Goal: Task Accomplishment & Management: Use online tool/utility

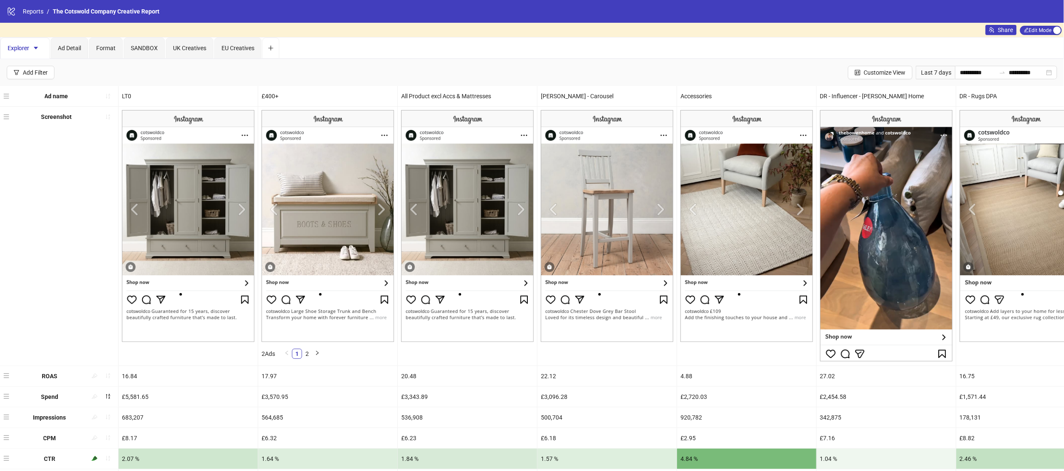
click at [721, 72] on div "**********" at bounding box center [532, 72] width 1064 height 27
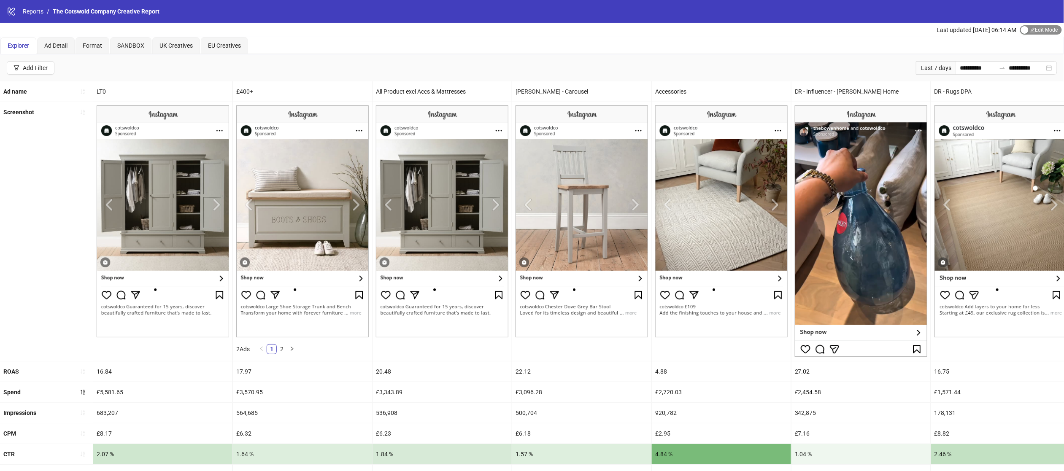
click at [1022, 32] on div "button" at bounding box center [1025, 30] width 8 height 8
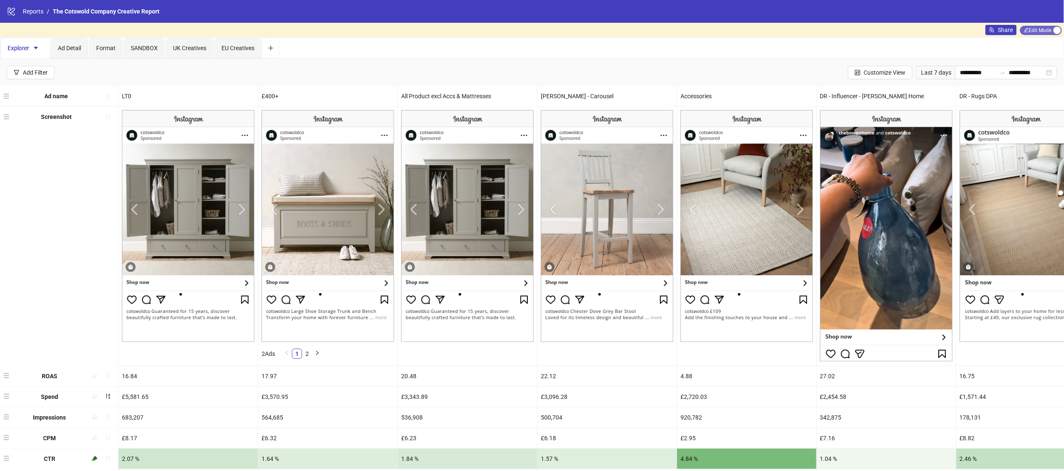
click at [1034, 30] on span "Edit Mode Edit Mode" at bounding box center [1041, 30] width 42 height 9
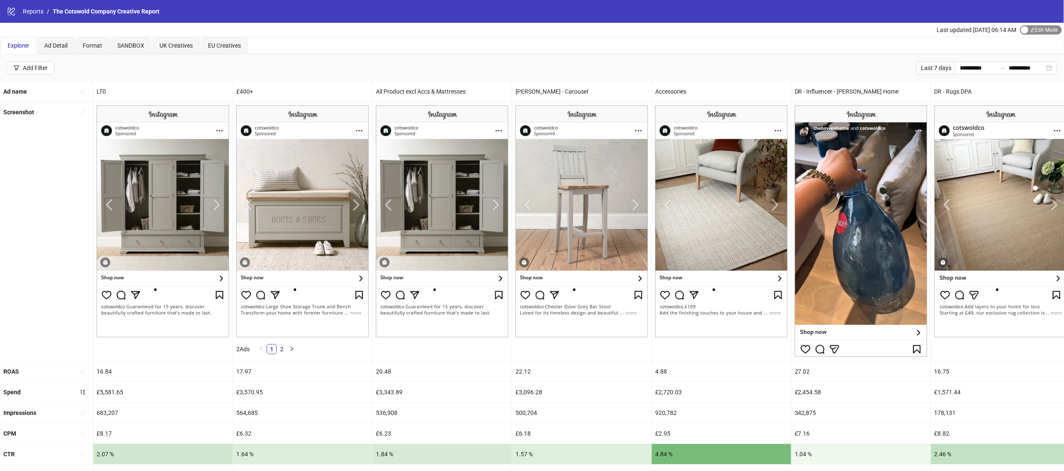
click at [1034, 30] on span "Edit Mode Edit Mode" at bounding box center [1041, 29] width 42 height 9
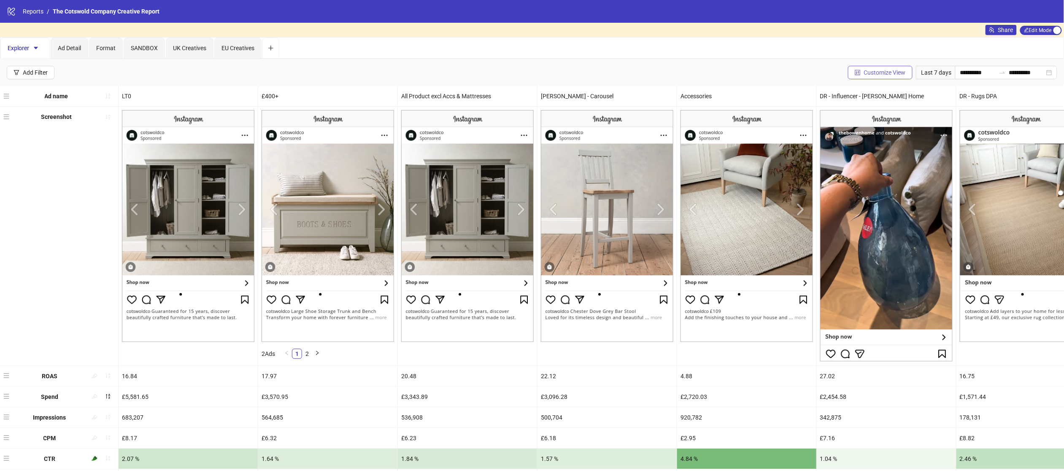
click at [872, 77] on button "Customize View" at bounding box center [880, 72] width 65 height 13
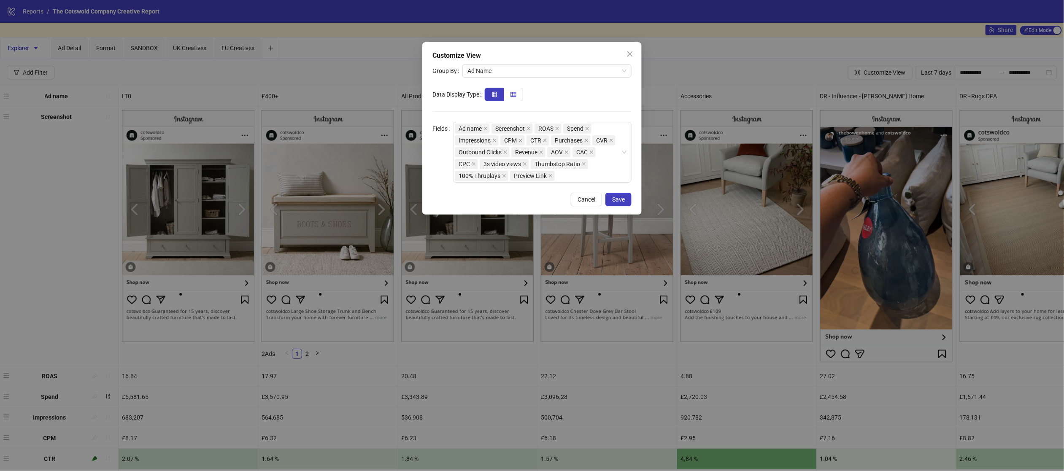
click at [511, 93] on icon "table" at bounding box center [513, 94] width 6 height 5
click at [616, 198] on span "Save" at bounding box center [618, 199] width 13 height 7
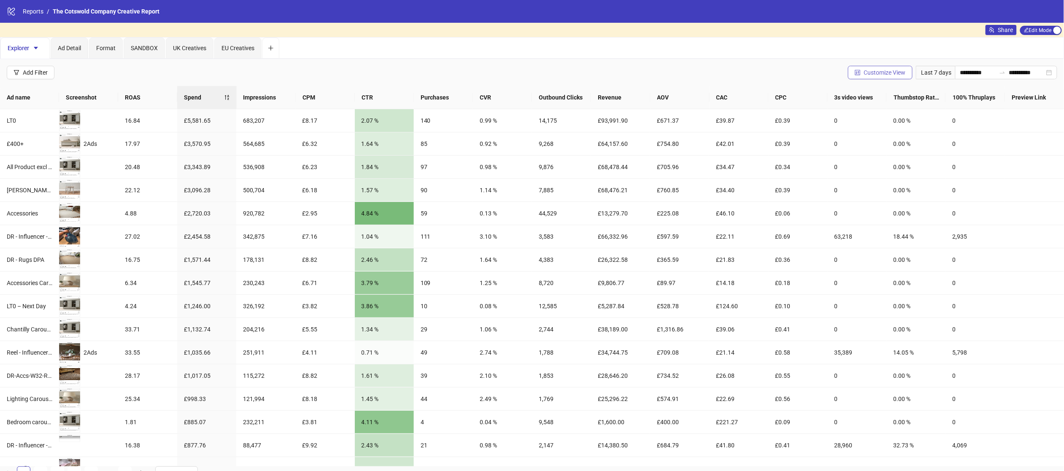
click at [896, 77] on button "Customize View" at bounding box center [880, 72] width 65 height 13
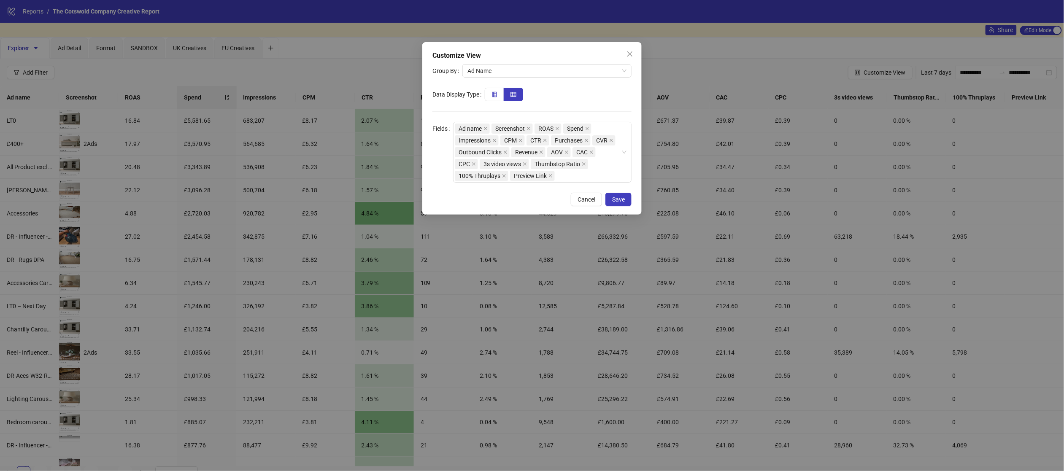
click at [493, 92] on icon "insert-row-left" at bounding box center [494, 95] width 6 height 6
click at [564, 176] on div "Ad name Screenshot ROAS Spend Impressions CPM CTR Purchases CVR Outbound Clicks…" at bounding box center [538, 152] width 166 height 59
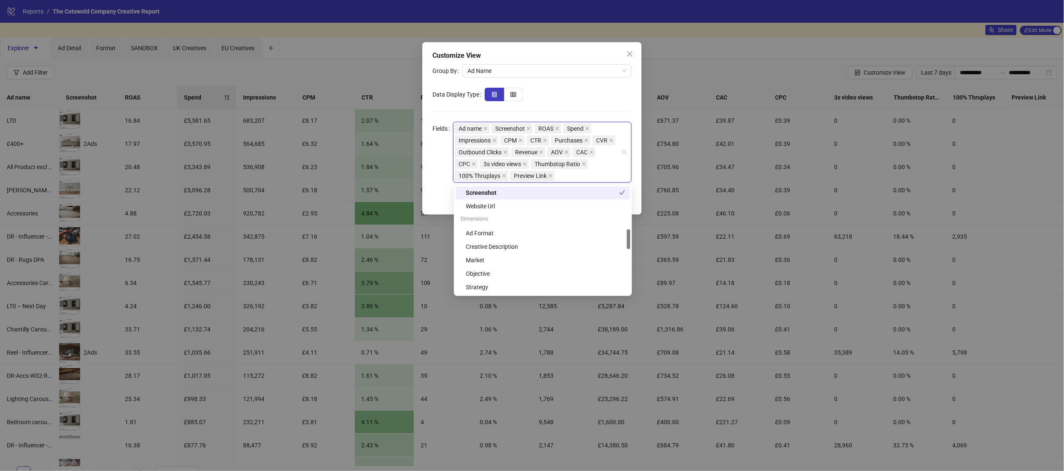
scroll to position [231, 0]
click at [513, 221] on div "Dimensions" at bounding box center [543, 218] width 175 height 13
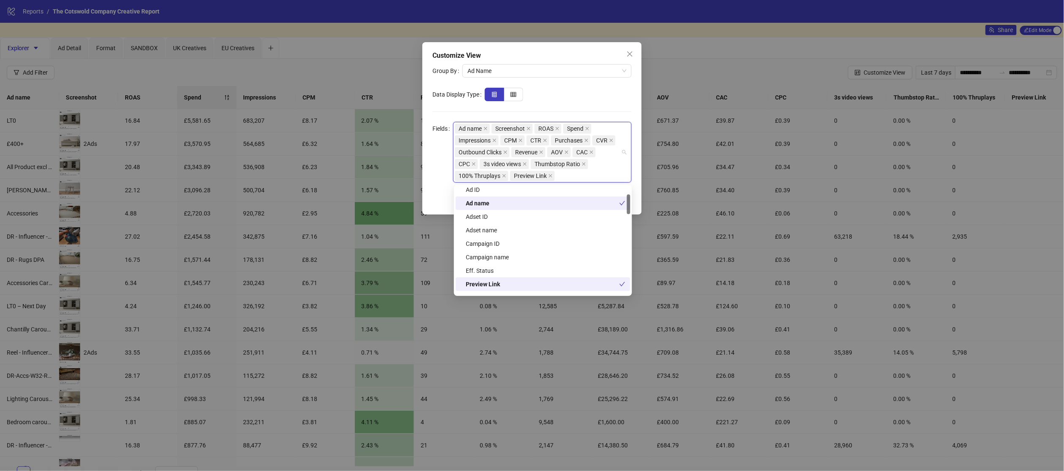
scroll to position [40, 0]
click at [497, 257] on div "Campaign name" at bounding box center [545, 260] width 159 height 9
click at [628, 119] on form "Group By Ad Name Data Display Type Fields Ad name Screenshot ROAS Spend Impress…" at bounding box center [531, 123] width 199 height 119
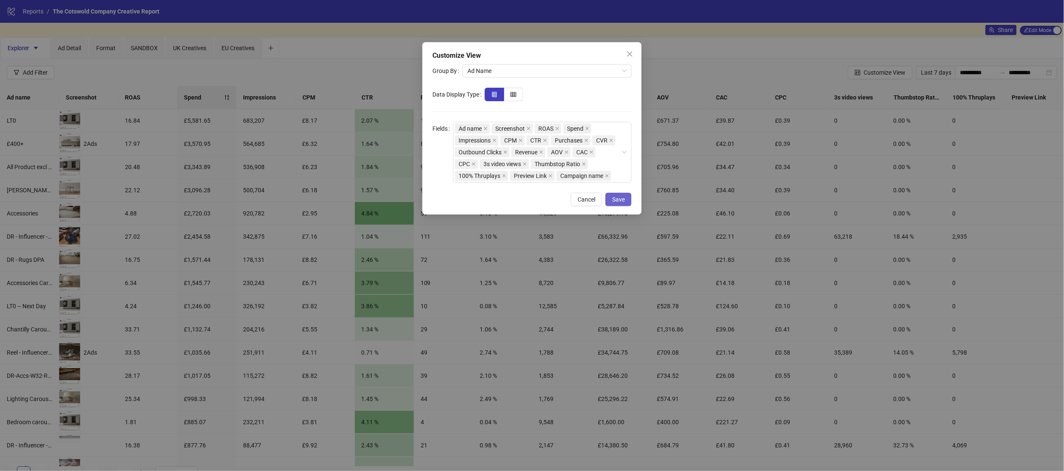
click at [613, 200] on span "Save" at bounding box center [618, 199] width 13 height 7
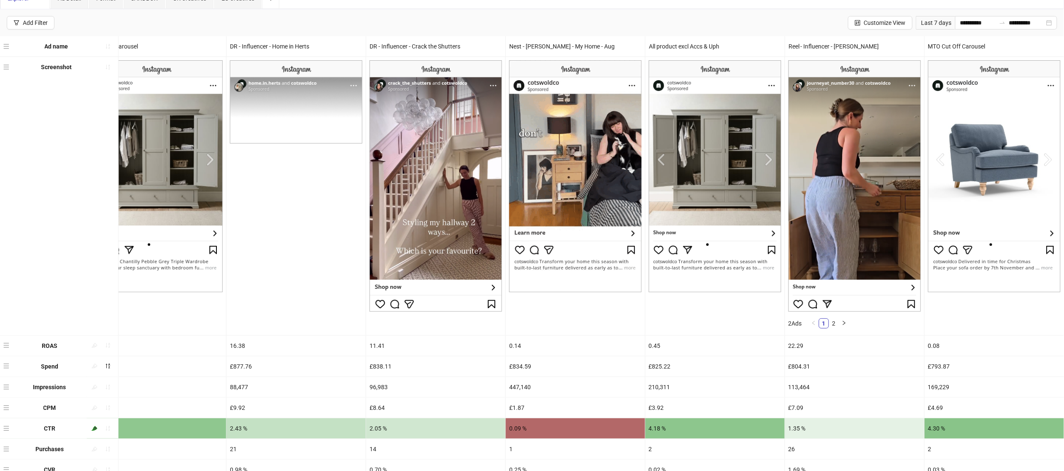
scroll to position [46, 0]
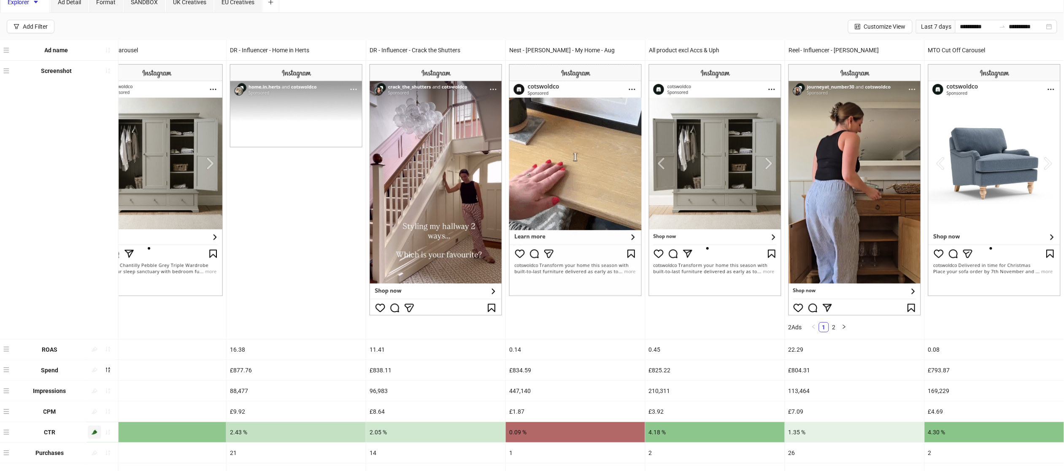
click at [95, 434] on icon "highlight" at bounding box center [95, 432] width 6 height 5
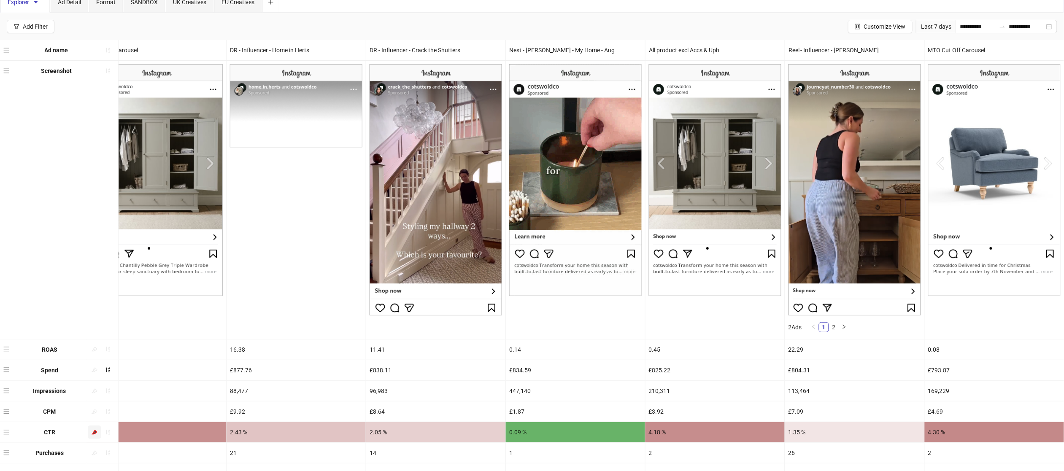
click at [97, 435] on icon "highlight" at bounding box center [95, 432] width 6 height 6
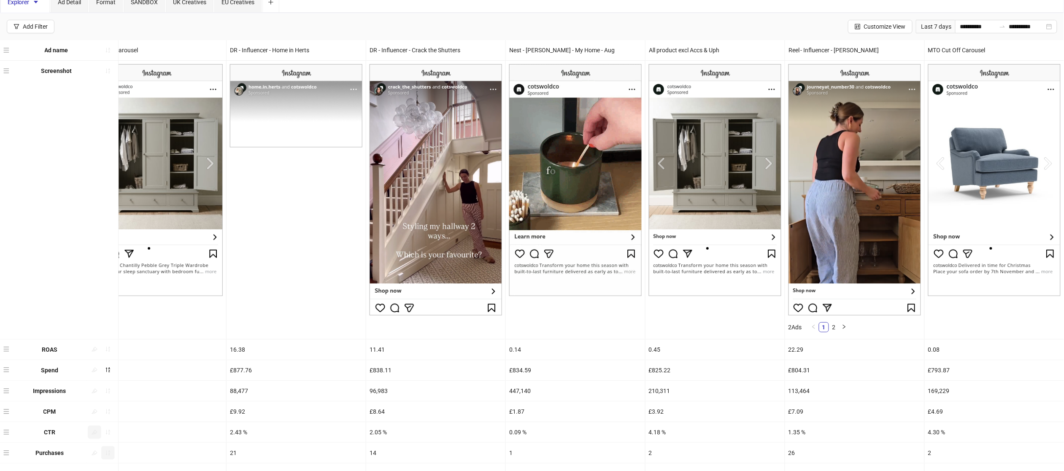
click at [109, 454] on icon "sort-ascending" at bounding box center [108, 453] width 4 height 5
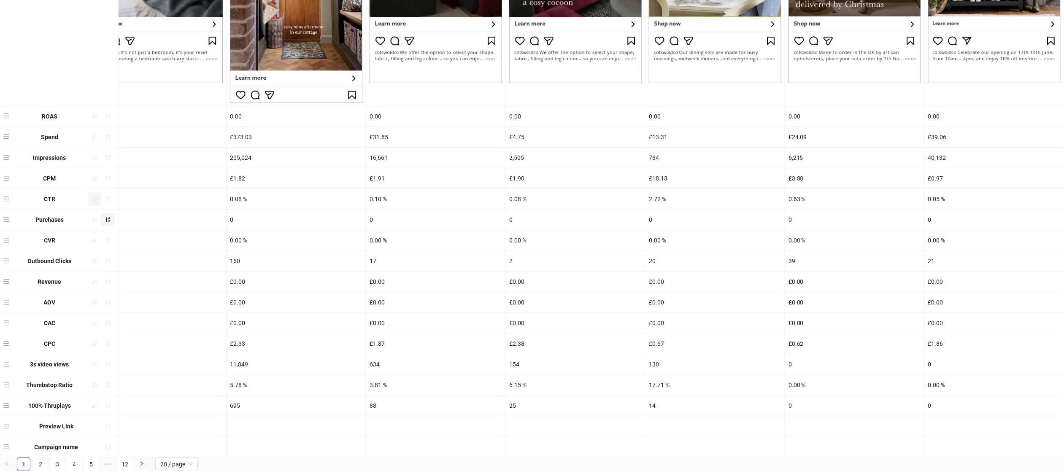
scroll to position [235, 0]
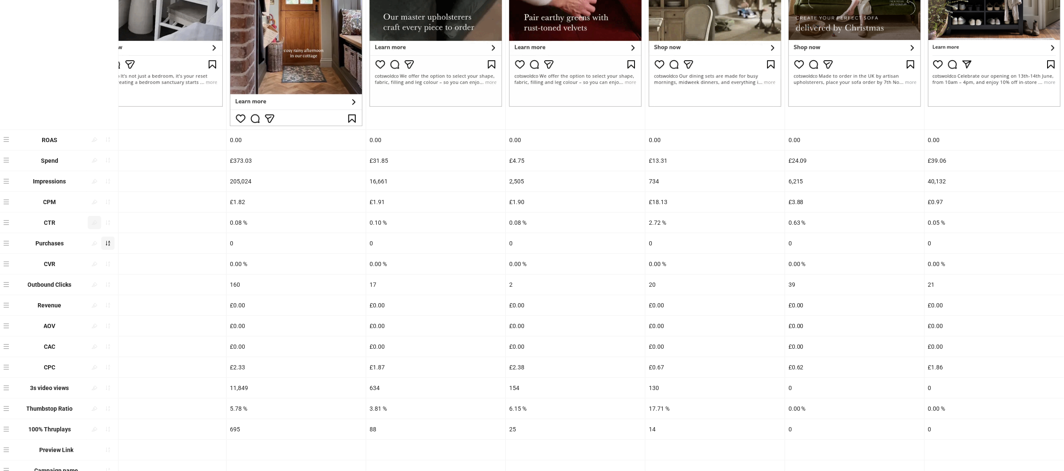
click at [105, 248] on button "button" at bounding box center [107, 243] width 13 height 13
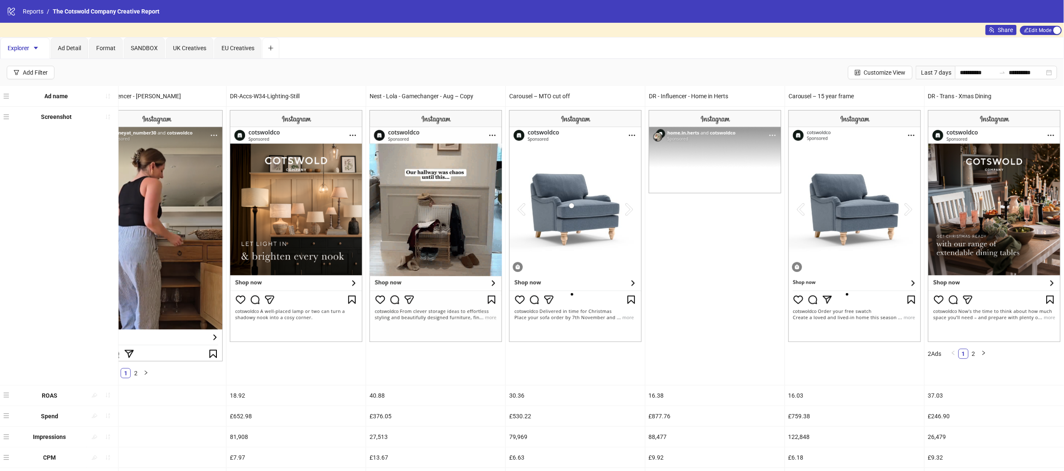
scroll to position [150, 0]
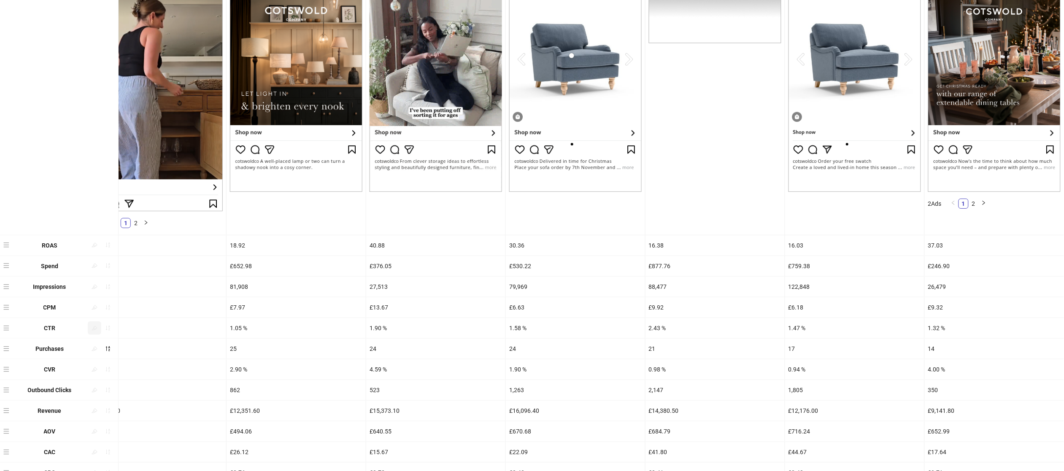
click at [450, 415] on div "£15,373.10" at bounding box center [435, 411] width 139 height 20
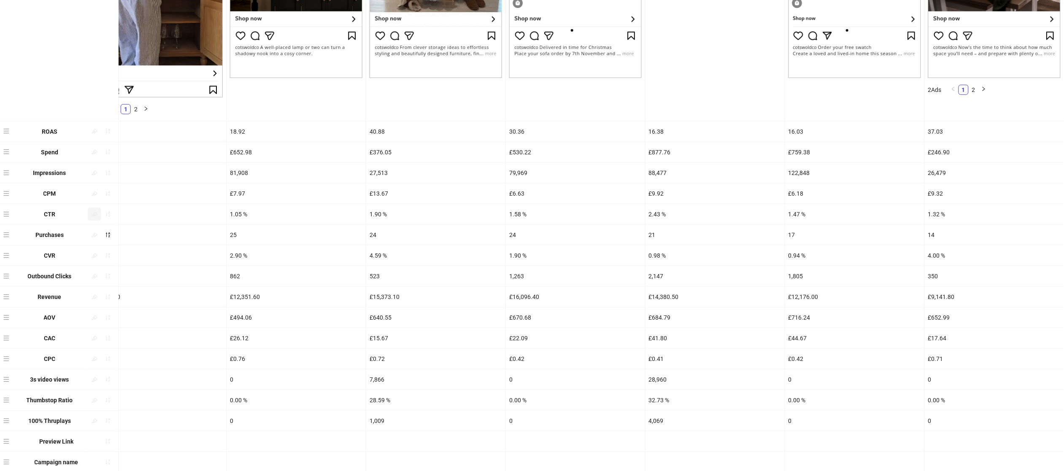
scroll to position [283, 0]
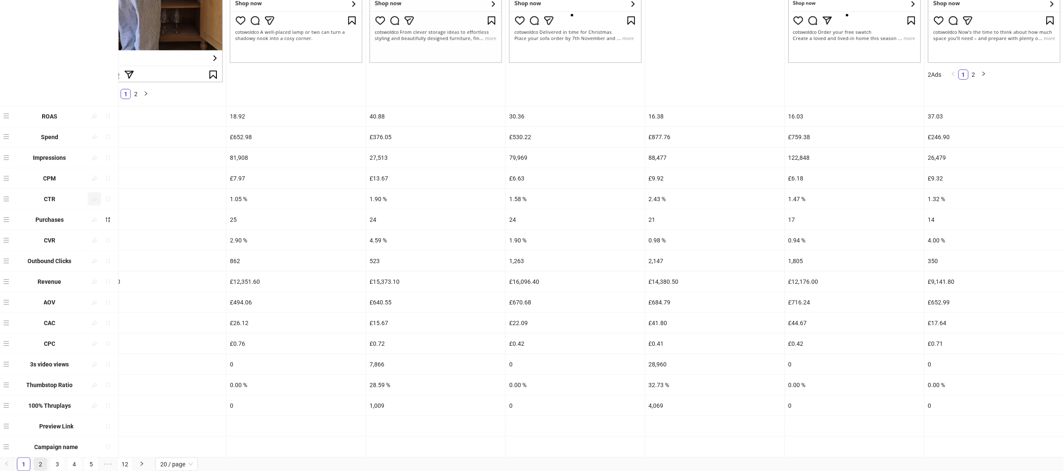
click at [38, 463] on link "2" at bounding box center [40, 464] width 13 height 13
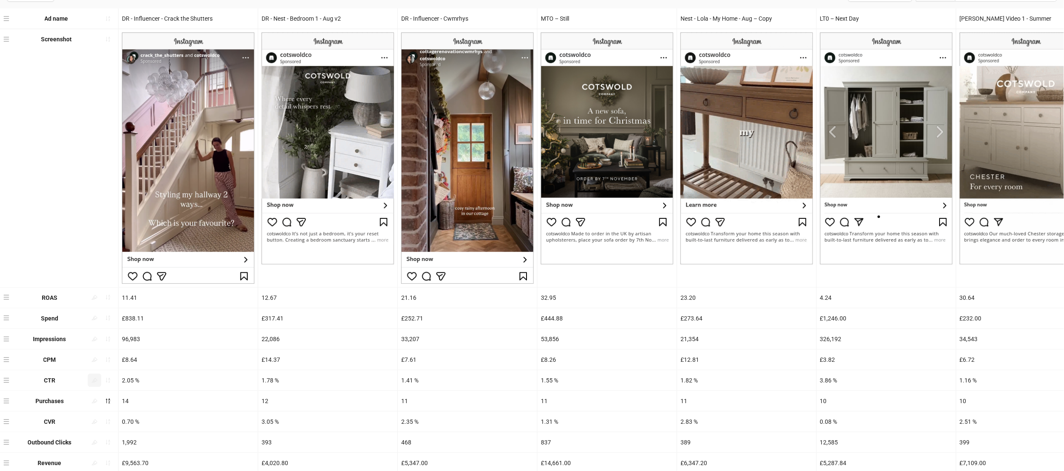
scroll to position [0, 0]
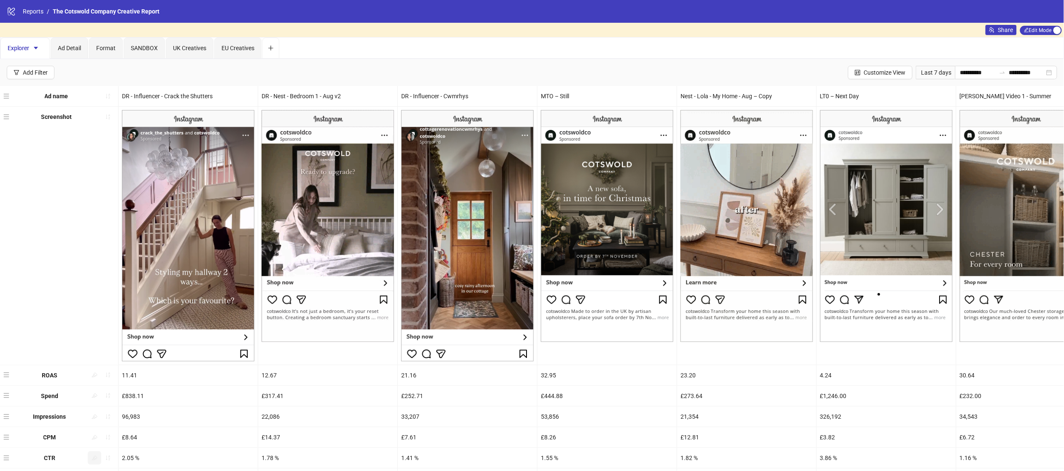
click at [306, 100] on div "DR - Nest - Bedroom 1 - Aug v2" at bounding box center [327, 96] width 139 height 20
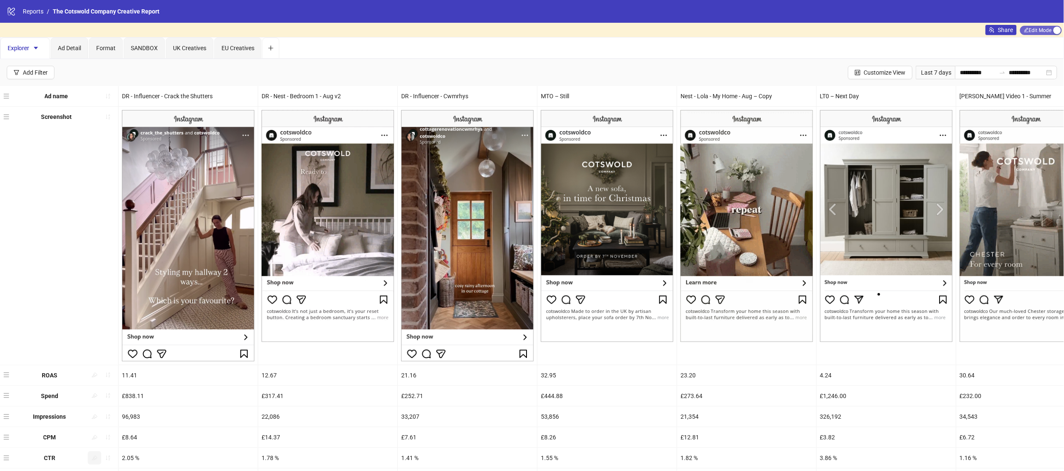
click at [1034, 32] on span "Edit Mode Edit Mode" at bounding box center [1041, 30] width 42 height 9
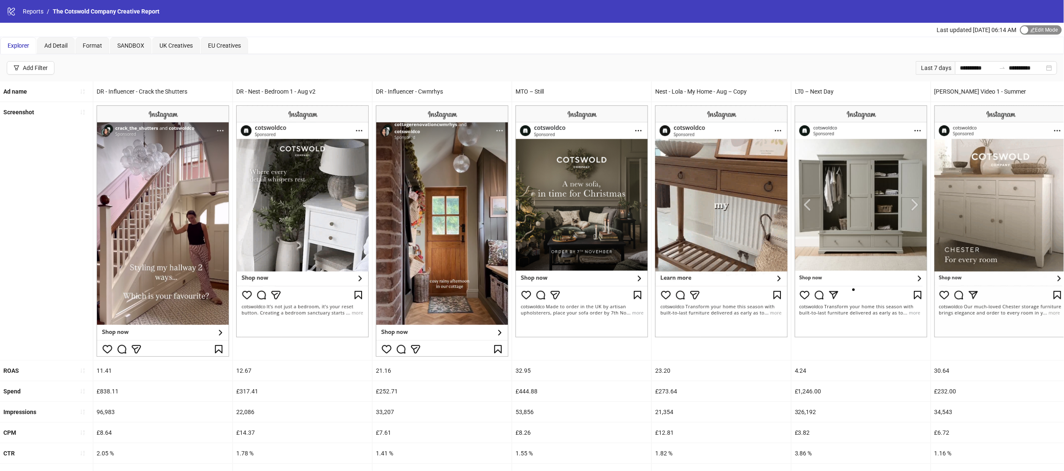
click at [1034, 31] on span "Edit Mode Edit Mode" at bounding box center [1041, 29] width 42 height 9
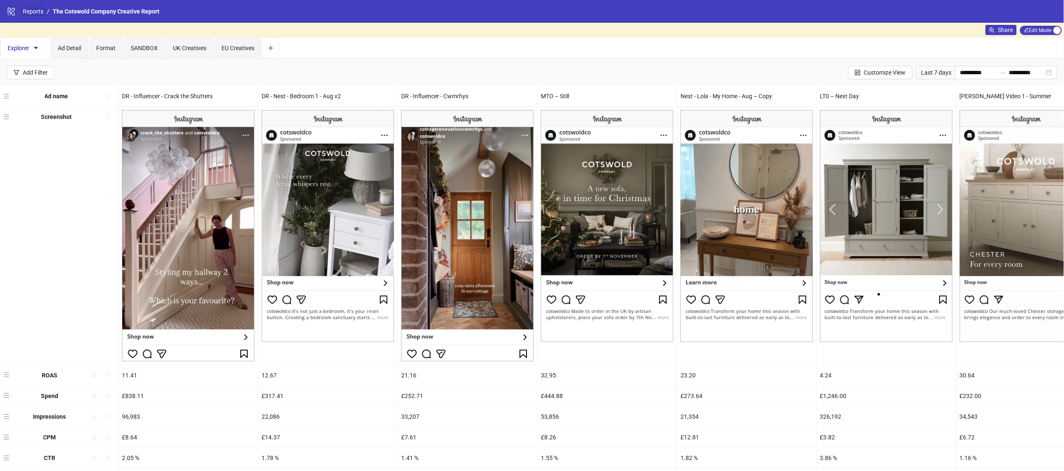
click at [33, 11] on link "Reports" at bounding box center [33, 11] width 24 height 9
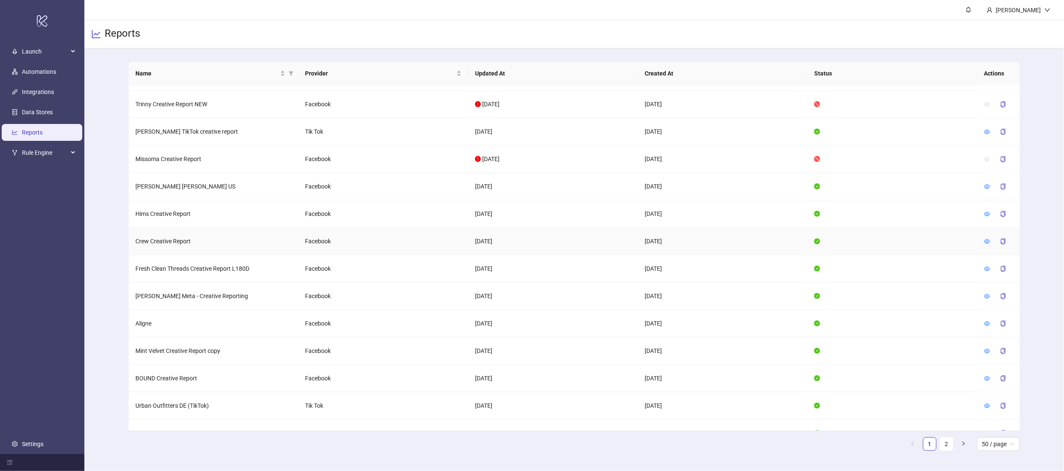
scroll to position [1033, 0]
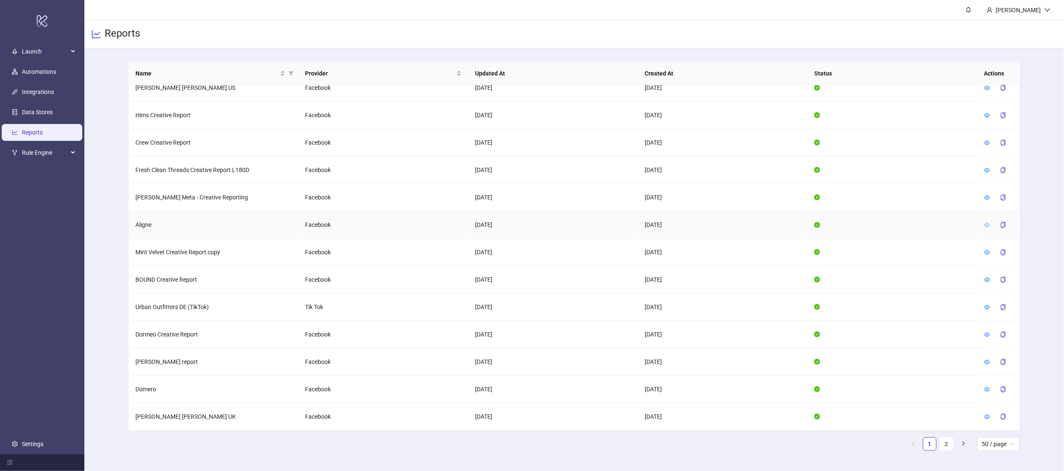
click at [985, 223] on icon "eye" at bounding box center [987, 225] width 6 height 6
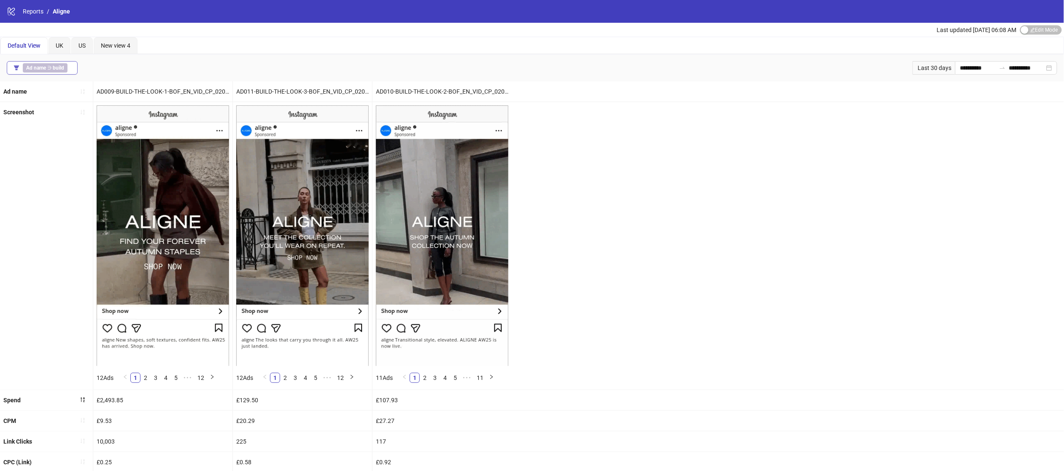
click at [53, 67] on b "build" at bounding box center [58, 68] width 11 height 6
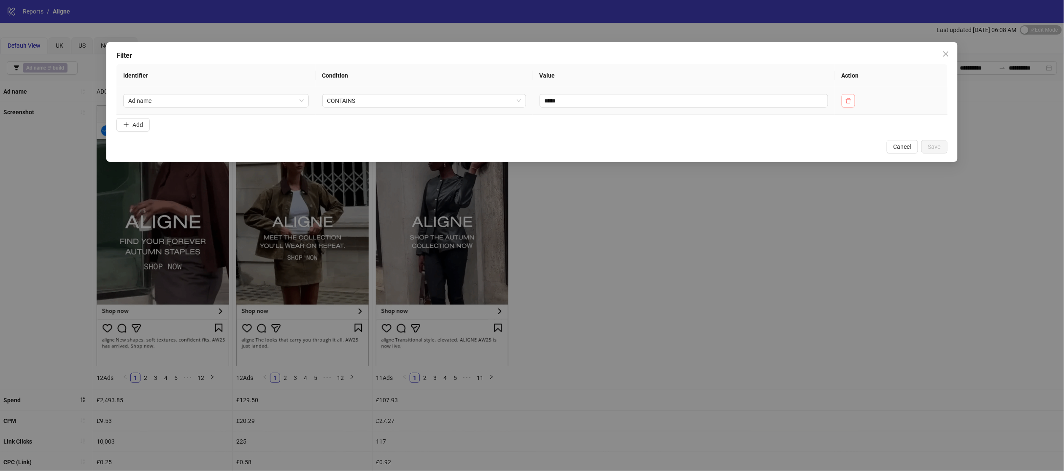
click at [855, 96] on button "button" at bounding box center [848, 100] width 13 height 13
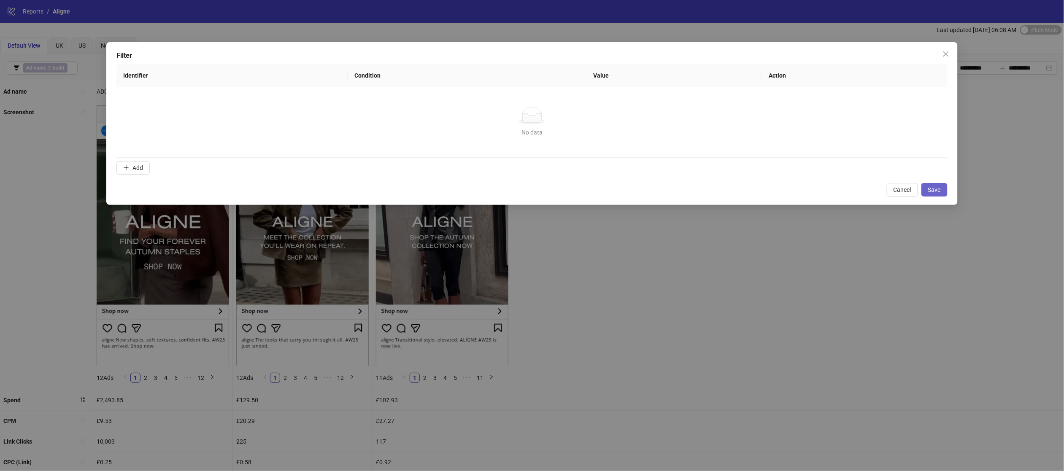
click at [930, 189] on span "Save" at bounding box center [934, 189] width 13 height 7
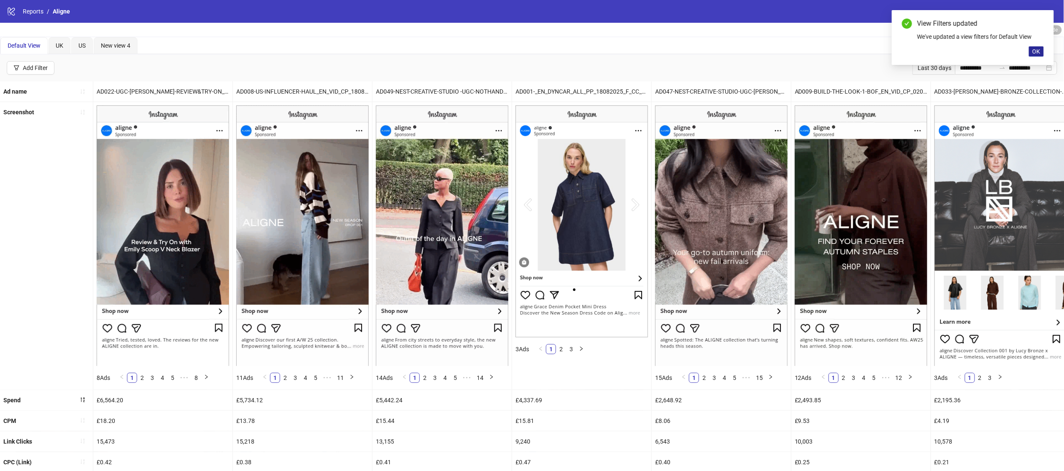
click at [1040, 54] on span "OK" at bounding box center [1036, 51] width 8 height 7
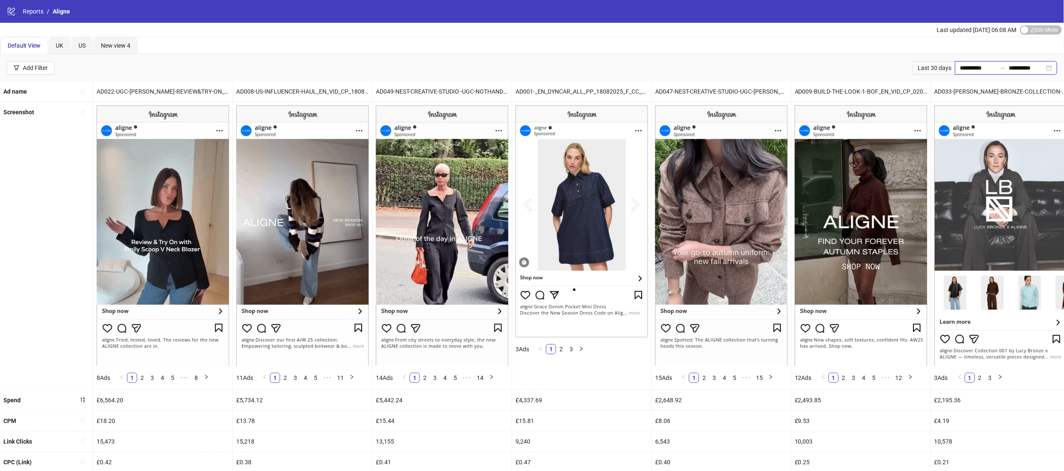
click at [970, 65] on input "**********" at bounding box center [977, 67] width 35 height 9
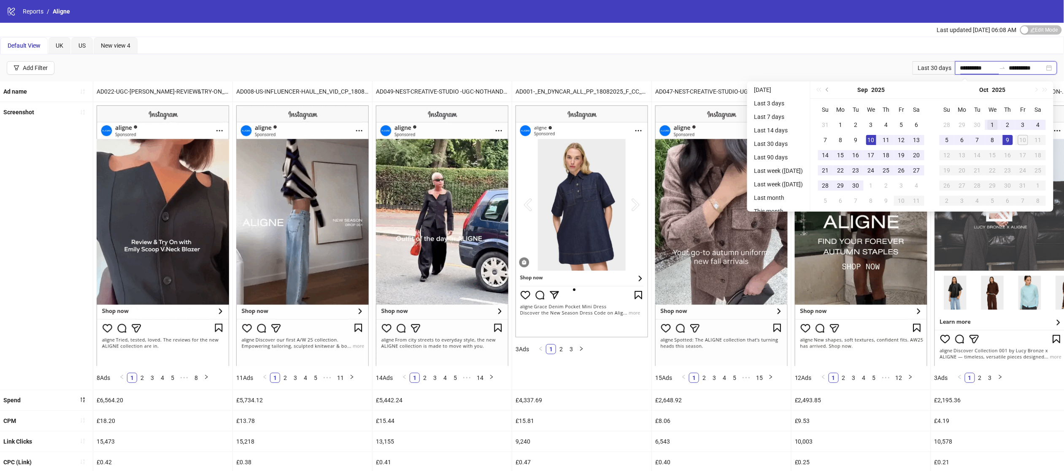
type input "**********"
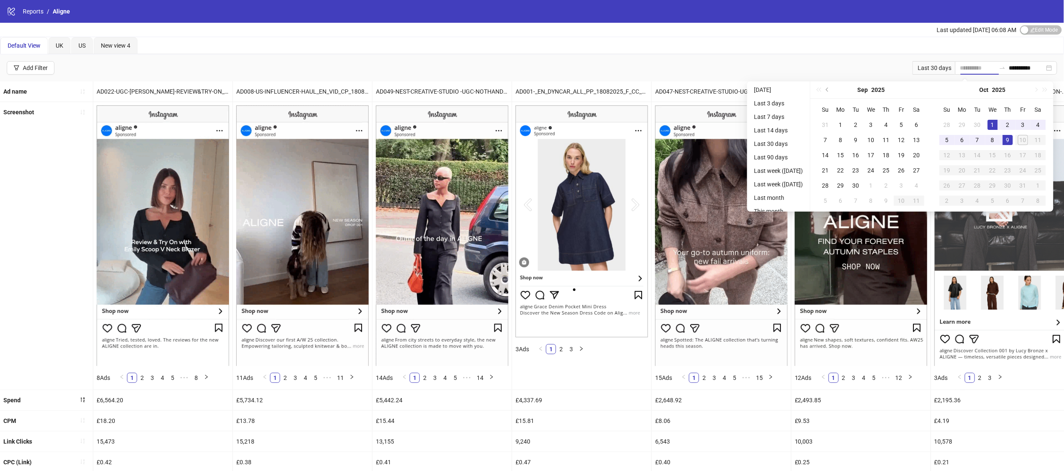
click at [996, 122] on div "1" at bounding box center [993, 125] width 10 height 10
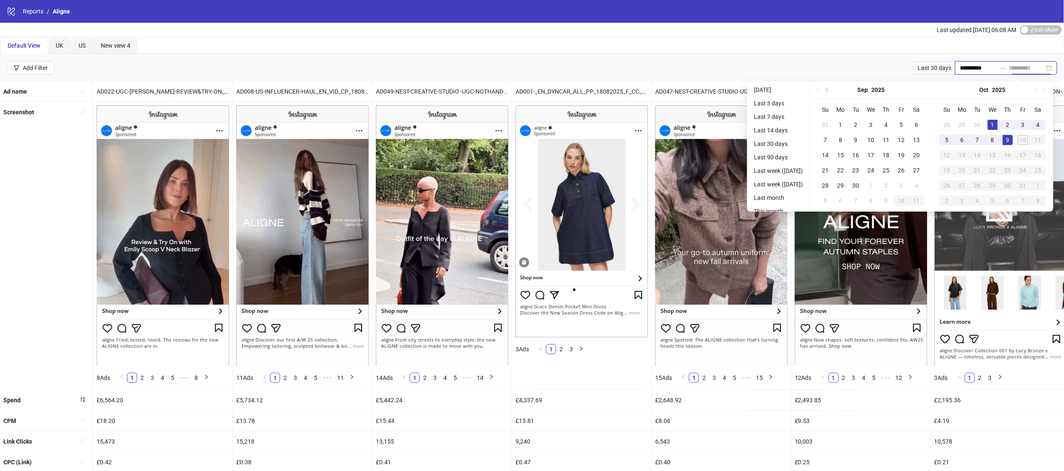
type input "**********"
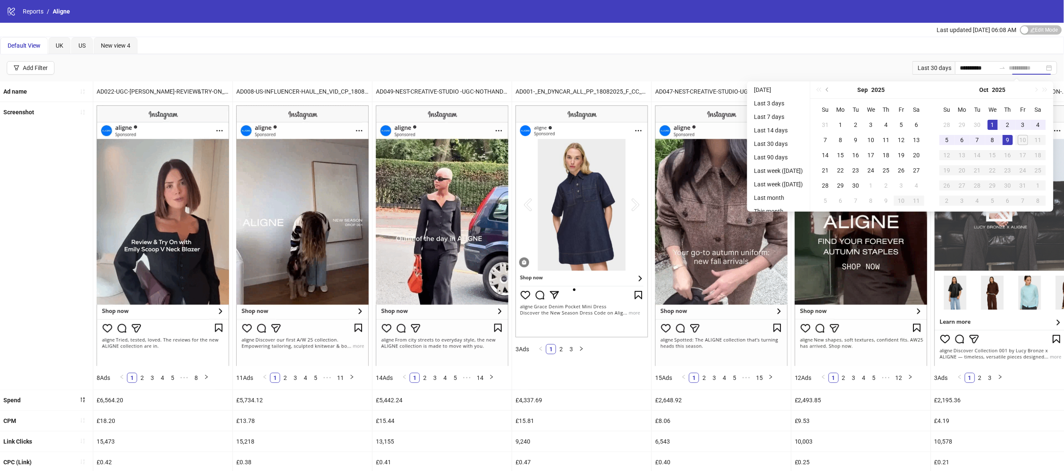
click at [1013, 138] on div "9" at bounding box center [1008, 140] width 10 height 10
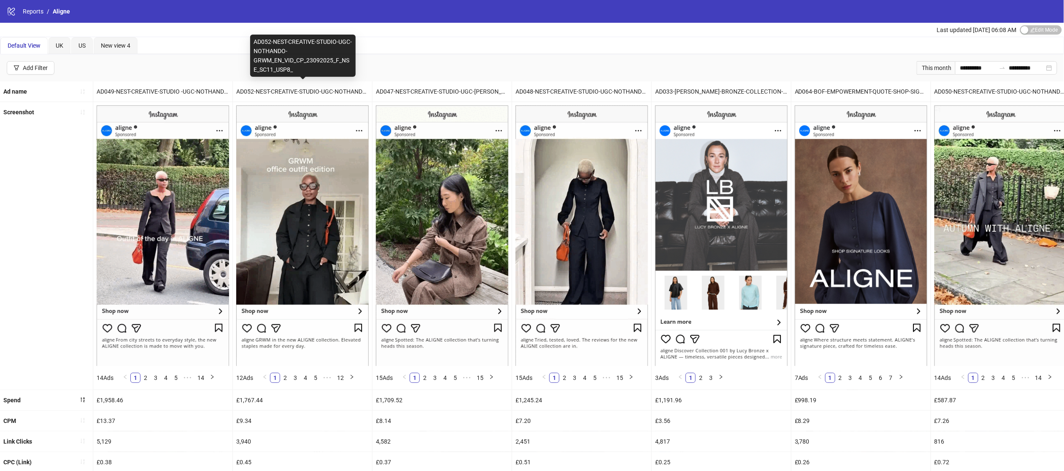
click at [270, 91] on div "AD052-NEST-CREATIVE-STUDIO-UGC-NOTHANDO-GRWM_EN_VID_CP_23092025_F_NSE_SC11_USP8_" at bounding box center [302, 91] width 139 height 20
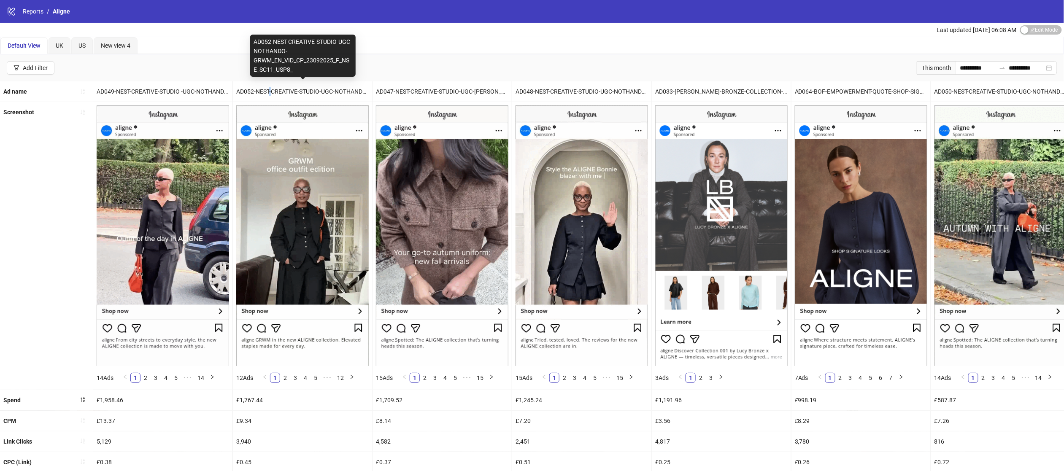
click at [270, 91] on div "AD052-NEST-CREATIVE-STUDIO-UGC-NOTHANDO-GRWM_EN_VID_CP_23092025_F_NSE_SC11_USP8_" at bounding box center [302, 91] width 139 height 20
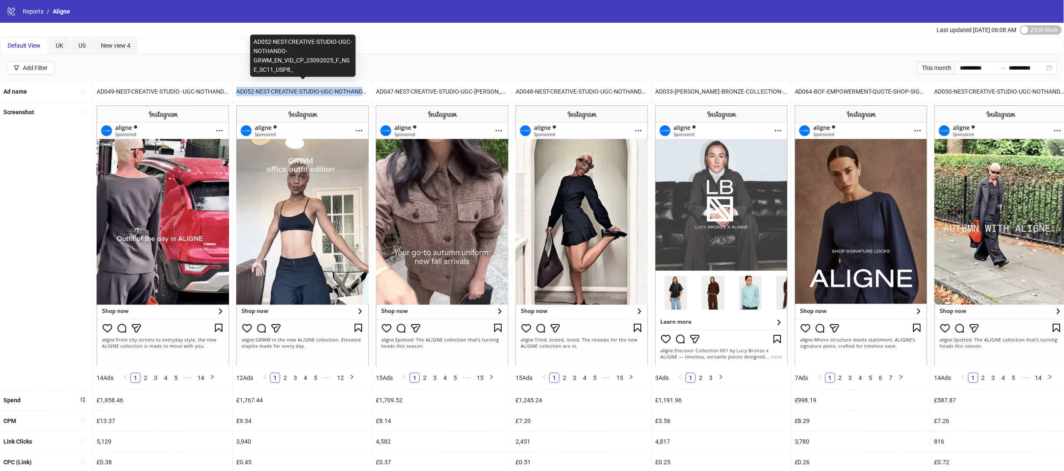
click at [270, 91] on div "AD052-NEST-CREATIVE-STUDIO-UGC-NOTHANDO-GRWM_EN_VID_CP_23092025_F_NSE_SC11_USP8_" at bounding box center [302, 91] width 139 height 20
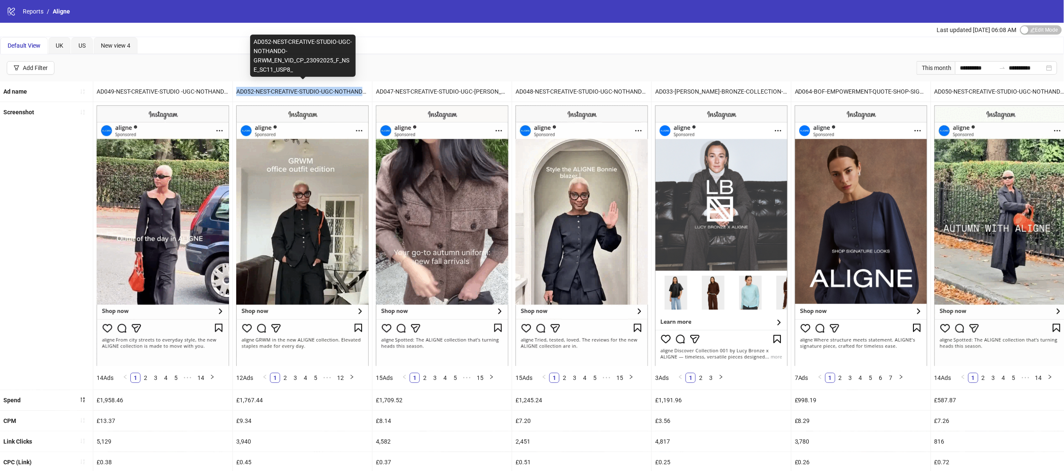
copy div "AD052-NEST-CREATIVE-STUDIO-UGC-NOTHANDO-GRWM_EN_VID_CP_23092025_F_NSE_SC11_USP8_"
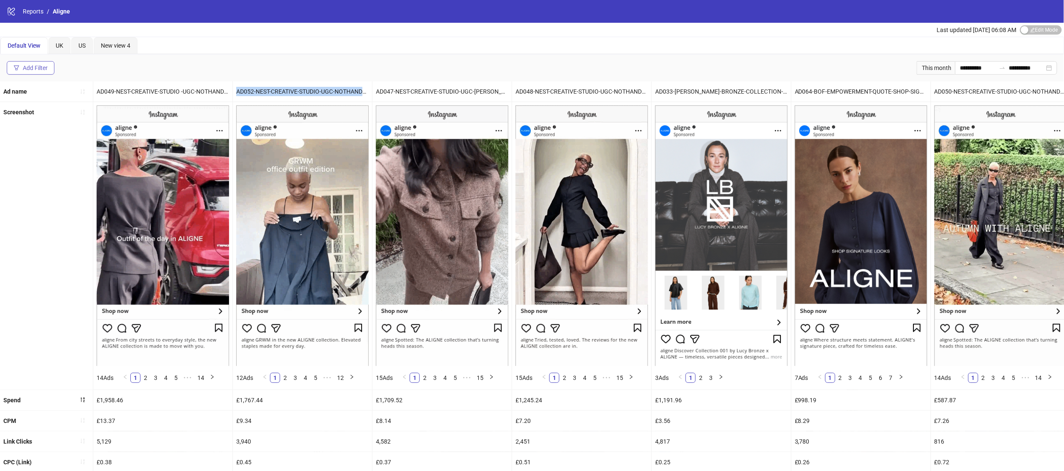
click at [20, 65] on button "Add Filter" at bounding box center [31, 67] width 48 height 13
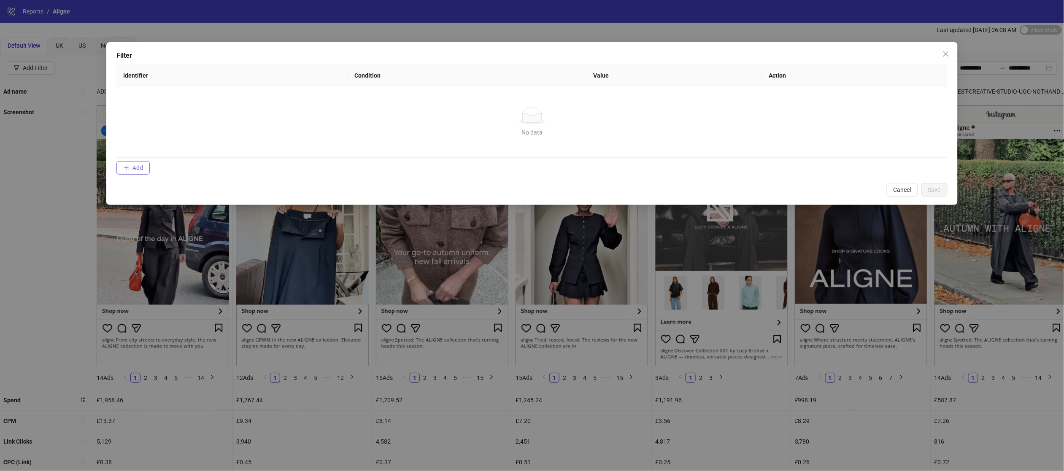
click at [123, 165] on button "Add" at bounding box center [132, 167] width 33 height 13
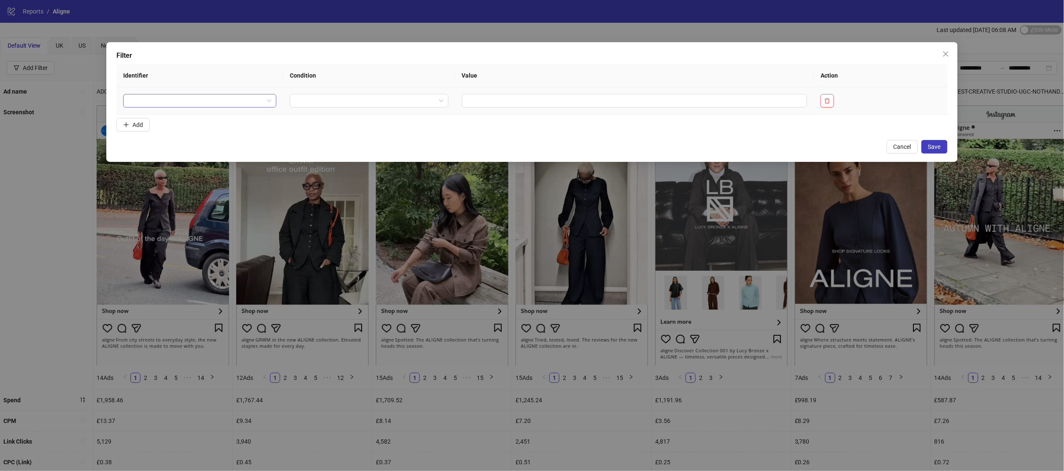
click at [161, 100] on input "search" at bounding box center [195, 100] width 135 height 13
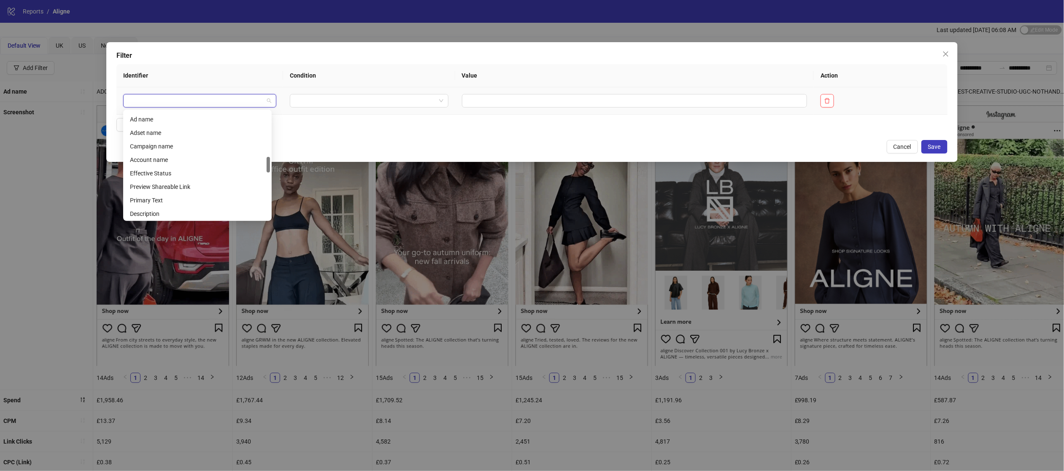
scroll to position [311, 0]
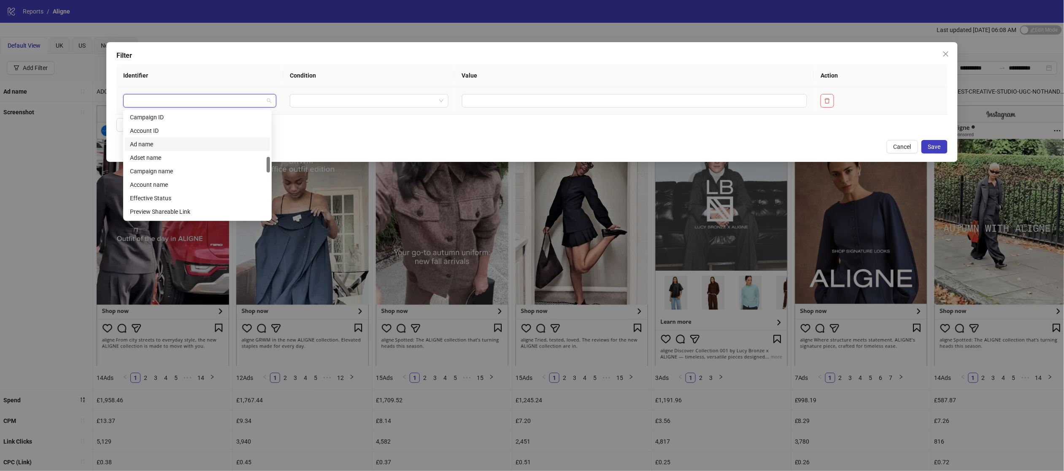
click at [177, 141] on div "Ad name" at bounding box center [197, 144] width 135 height 9
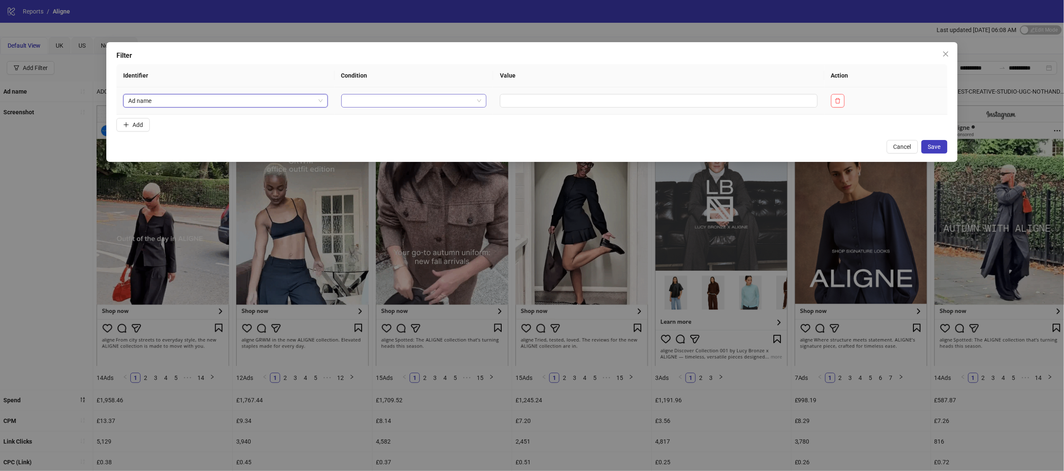
click at [404, 97] on input "search" at bounding box center [409, 100] width 127 height 13
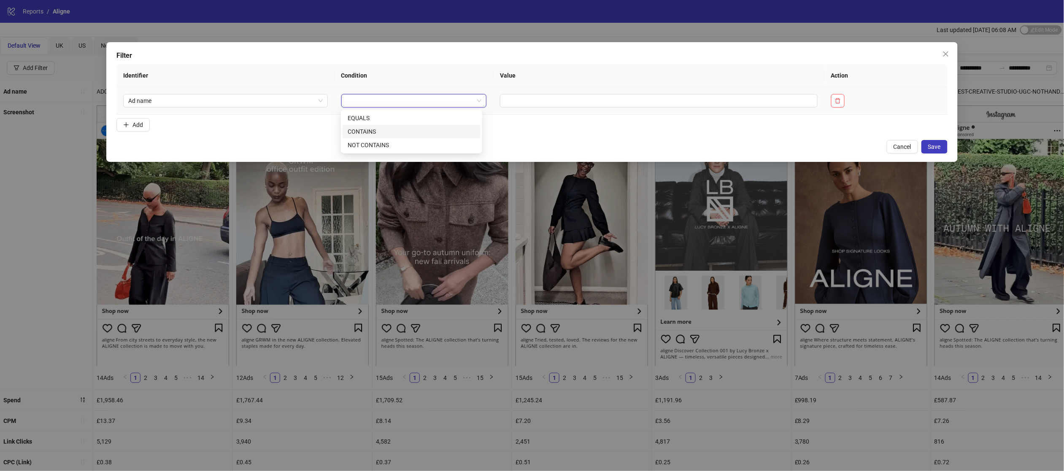
click at [398, 127] on div "CONTAINS" at bounding box center [412, 131] width 128 height 9
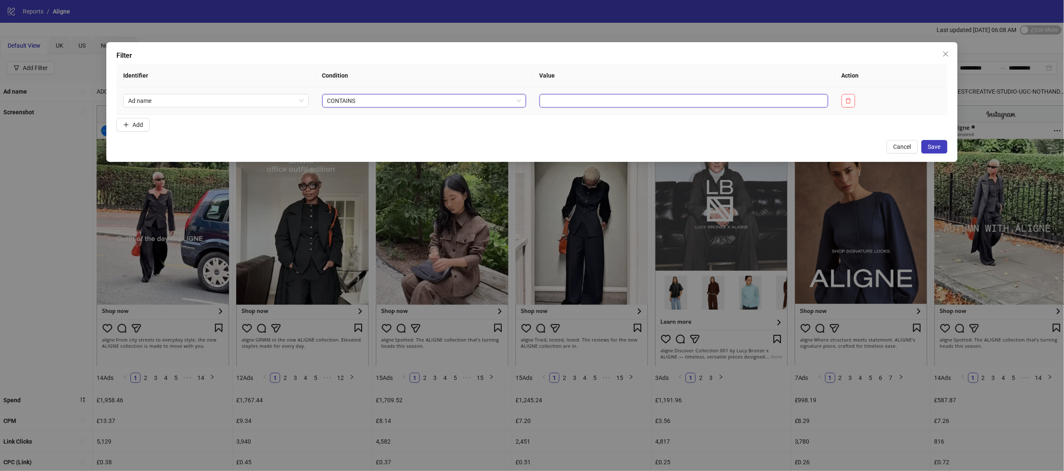
click at [569, 97] on input "text" at bounding box center [684, 100] width 289 height 13
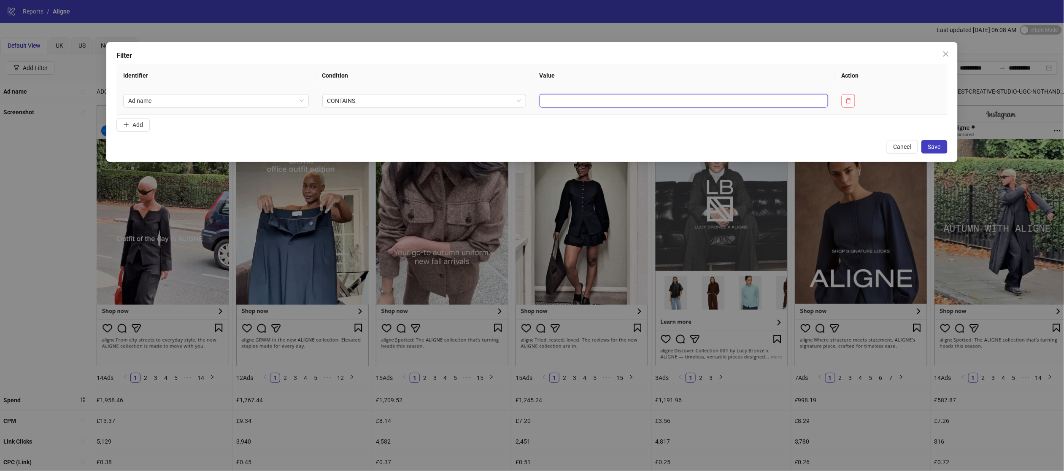
paste input "**********"
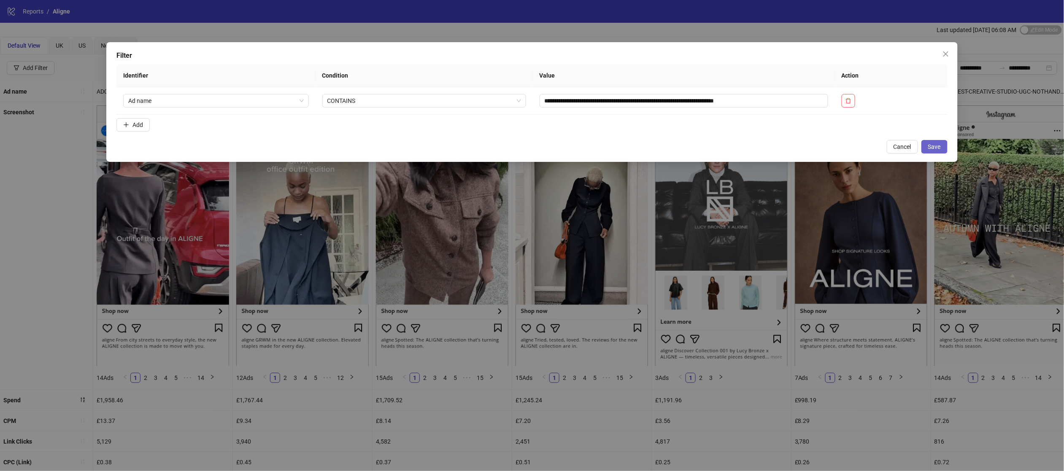
click at [936, 142] on button "Save" at bounding box center [934, 146] width 26 height 13
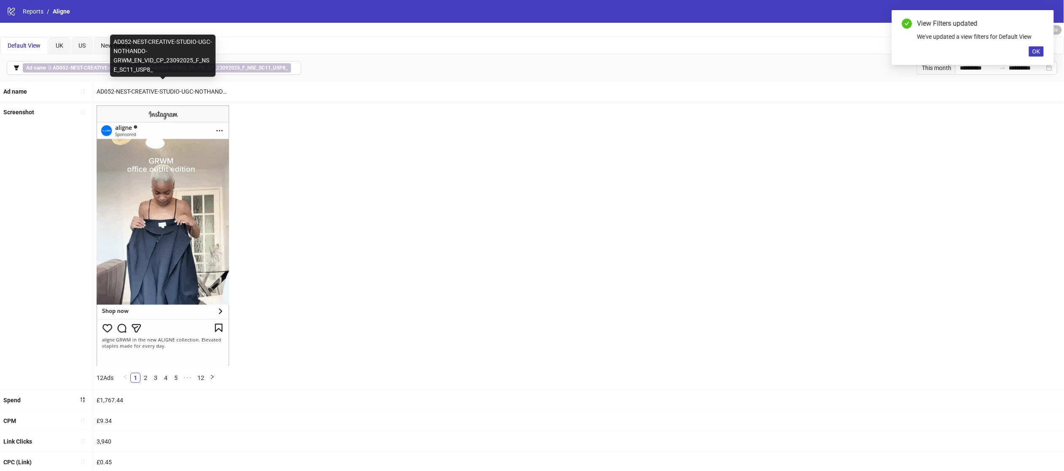
click at [189, 89] on div "AD052-NEST-CREATIVE-STUDIO-UGC-NOTHANDO-GRWM_EN_VID_CP_23092025_F_NSE_SC11_USP8_" at bounding box center [162, 91] width 139 height 20
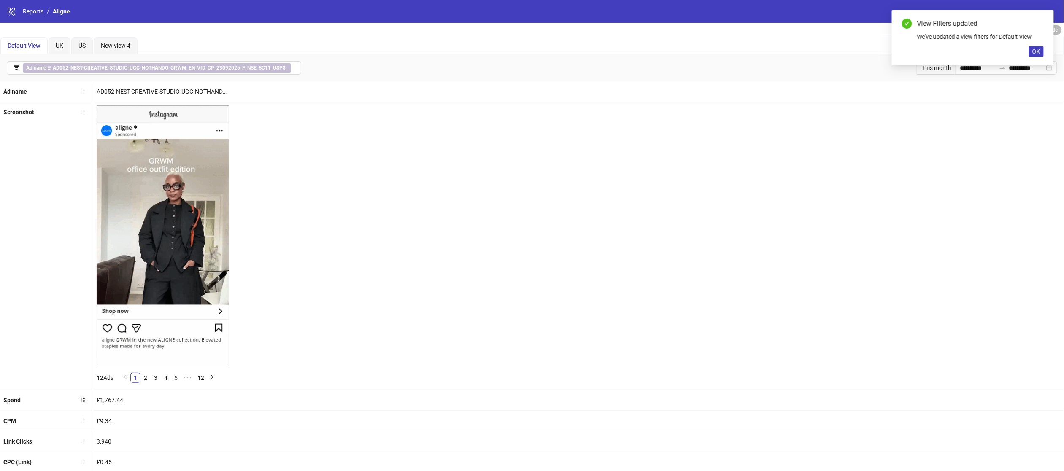
click at [303, 102] on div "Screenshot 12 Ads 1 2 3 4 5 ••• 12" at bounding box center [532, 246] width 1064 height 288
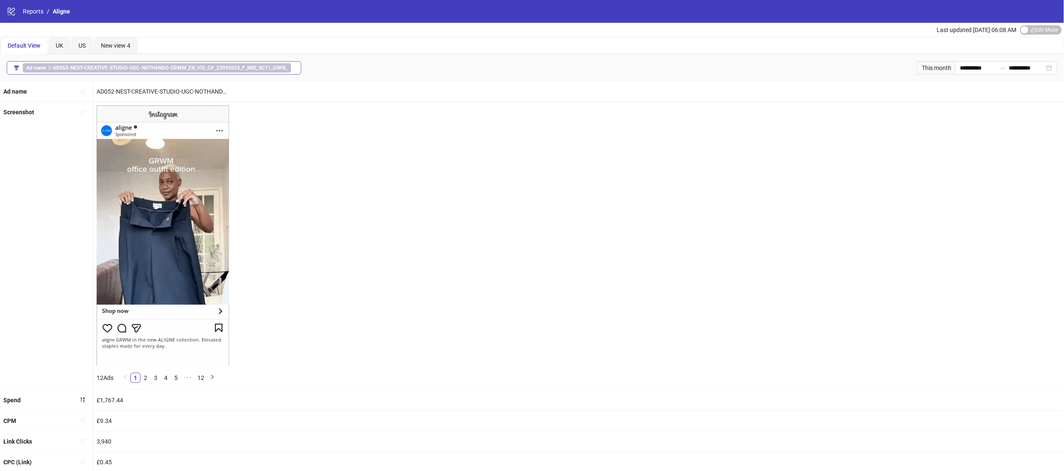
click at [46, 70] on b "Ad name" at bounding box center [36, 68] width 20 height 6
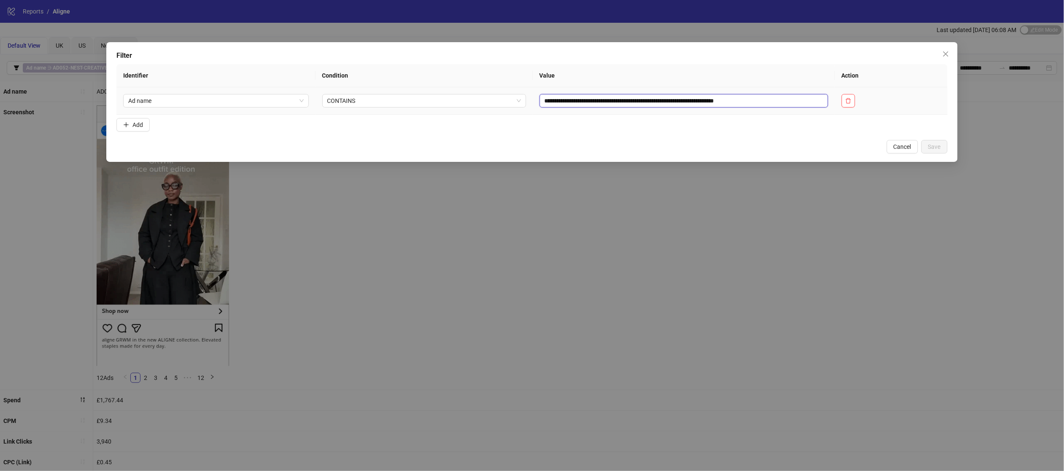
click at [687, 103] on input "**********" at bounding box center [684, 100] width 289 height 13
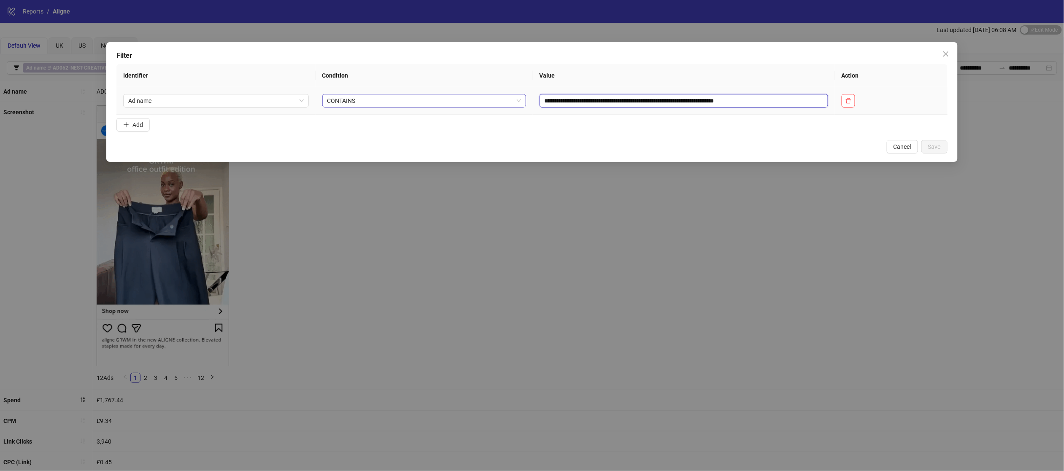
drag, startPoint x: 640, startPoint y: 101, endPoint x: 515, endPoint y: 100, distance: 124.9
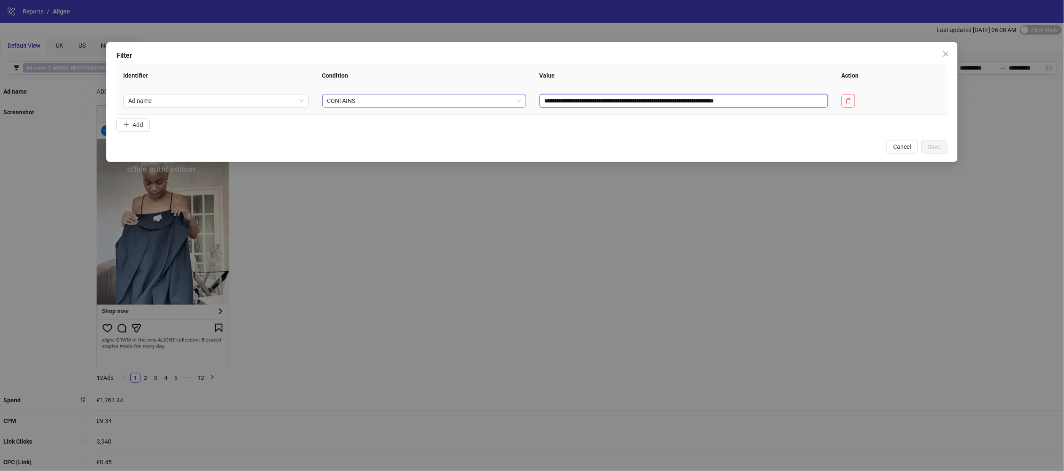
click at [515, 100] on tr "**********" at bounding box center [531, 100] width 831 height 27
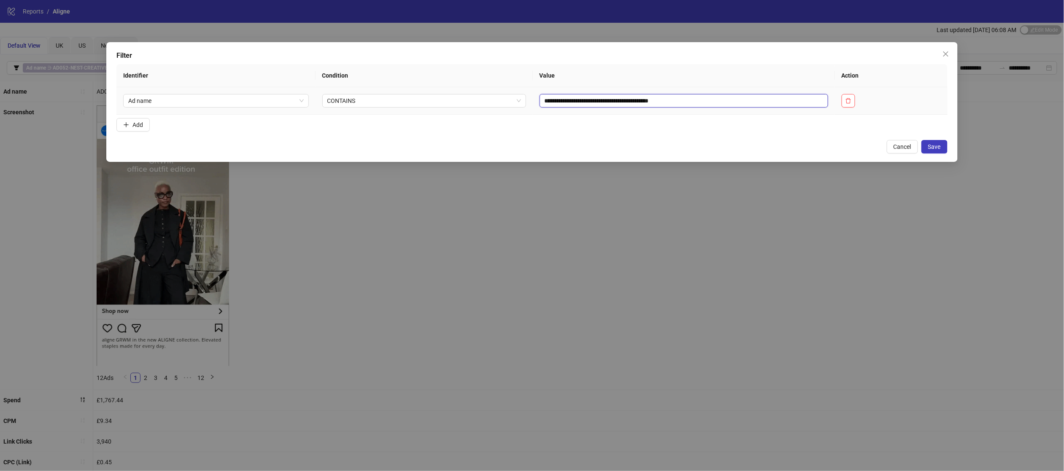
drag, startPoint x: 595, startPoint y: 102, endPoint x: 749, endPoint y: 98, distance: 154.0
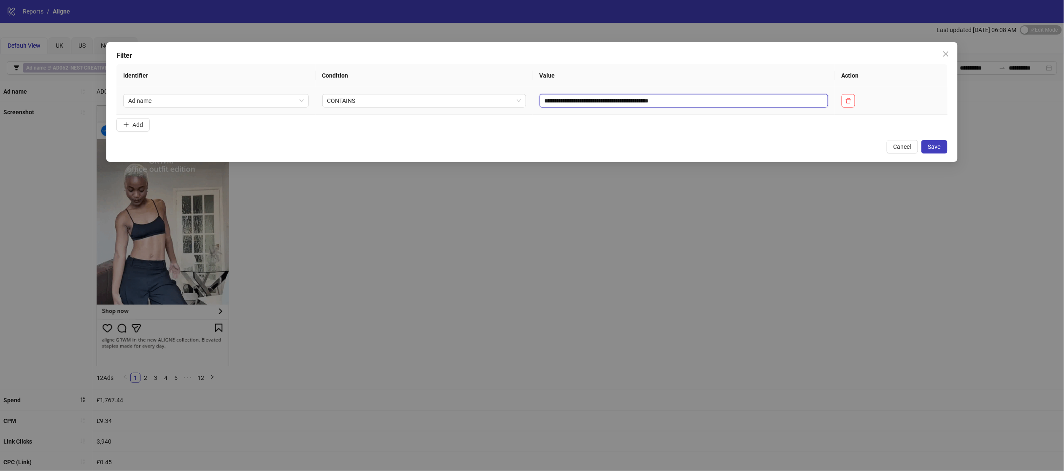
click at [749, 98] on input "**********" at bounding box center [684, 100] width 289 height 13
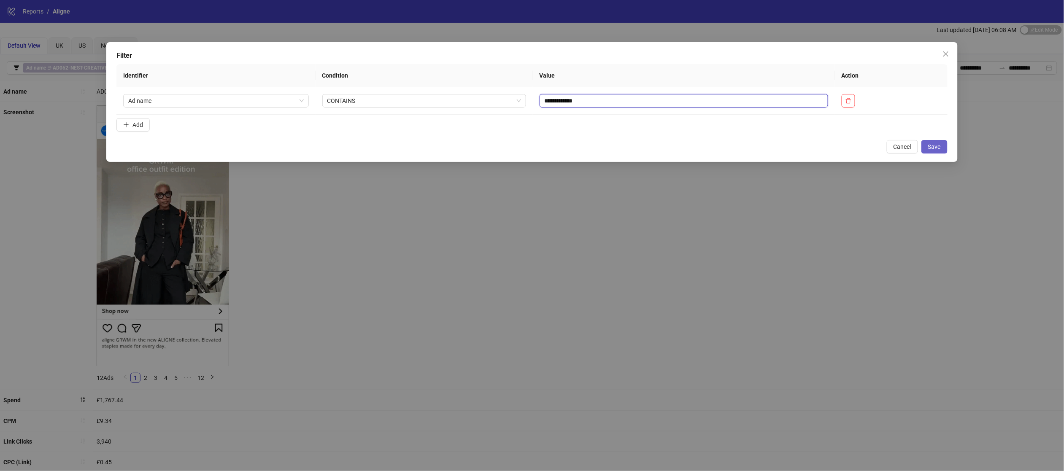
type input "**********"
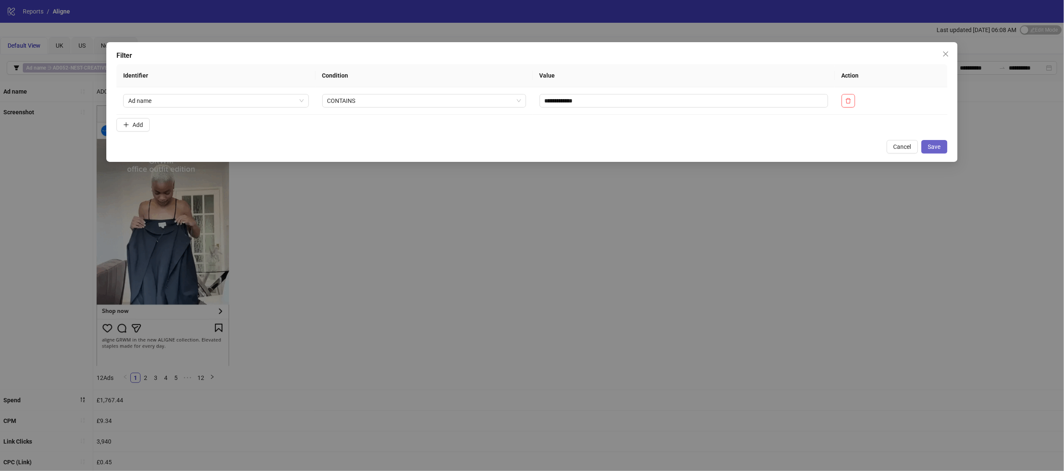
click at [936, 149] on span "Save" at bounding box center [934, 146] width 13 height 7
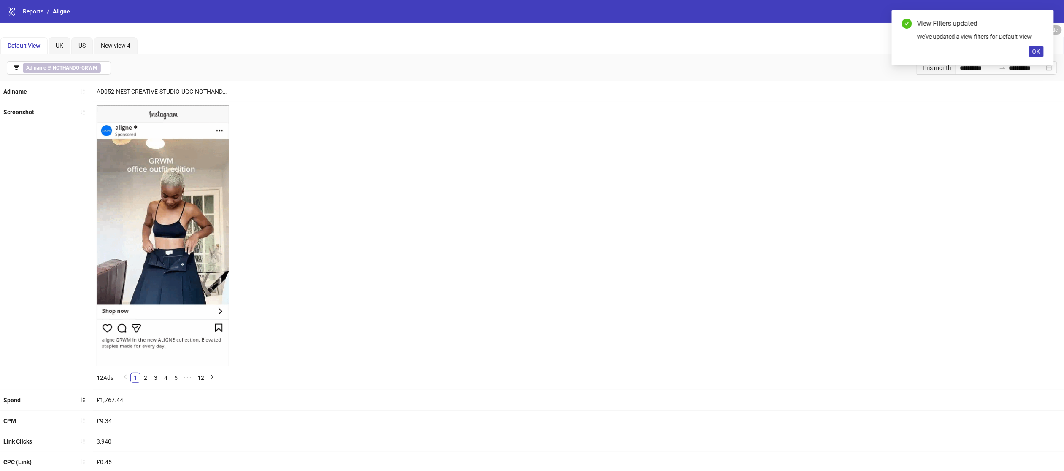
click at [1033, 45] on div "View Filters updated We've updated a view filters for Default View OK" at bounding box center [973, 37] width 162 height 55
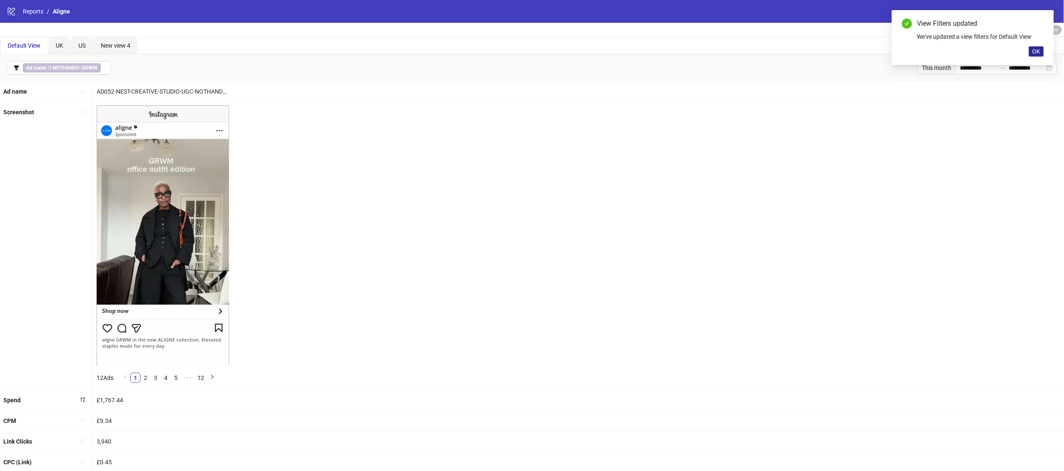
click at [1034, 50] on span "OK" at bounding box center [1036, 51] width 8 height 7
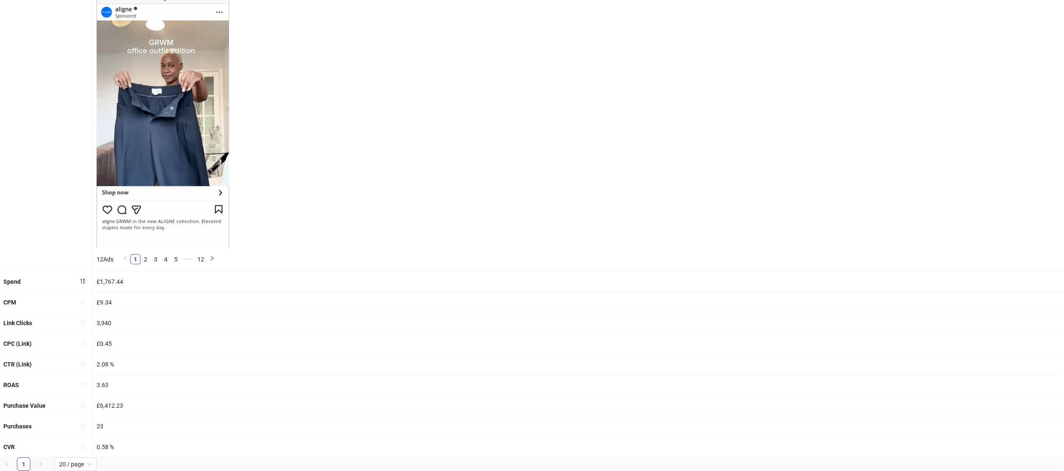
scroll to position [0, 0]
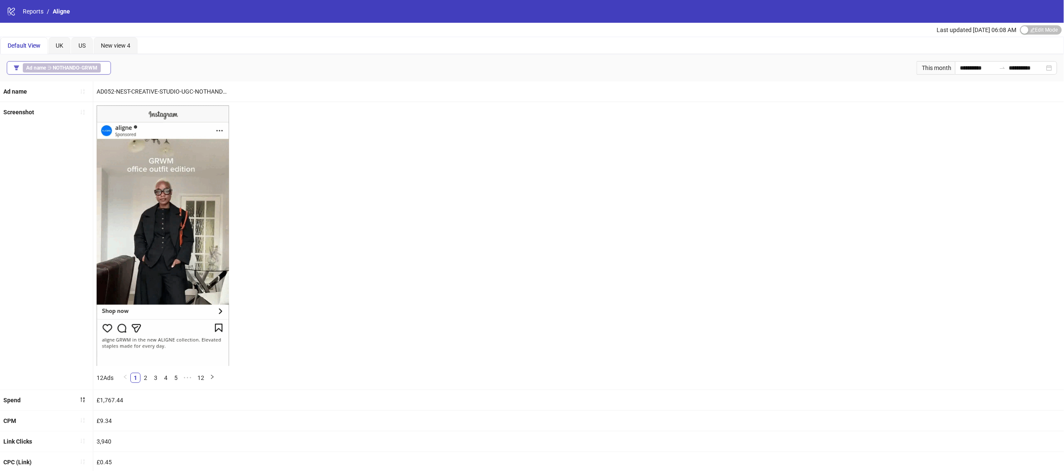
click at [75, 73] on span "Ad name ∋ NOTHANDO-GRWM" at bounding box center [62, 67] width 78 height 9
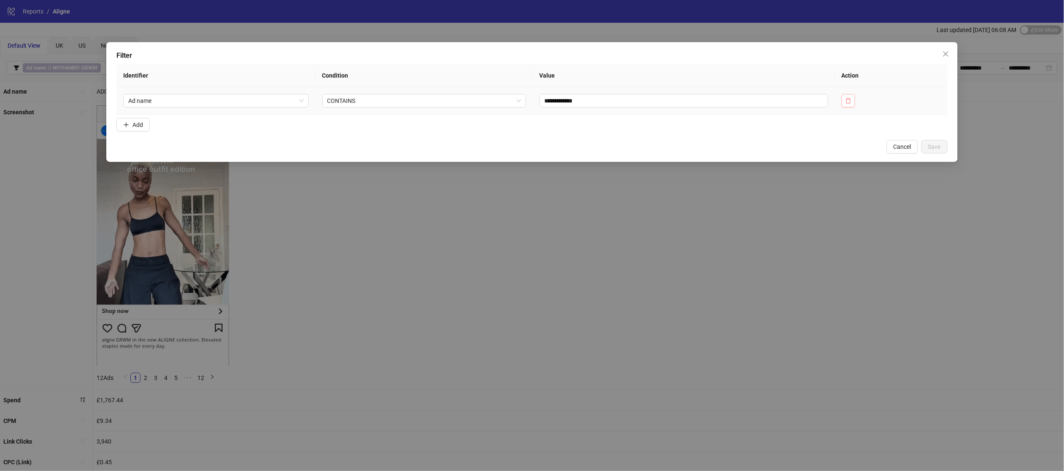
click at [851, 100] on icon "delete" at bounding box center [848, 100] width 5 height 5
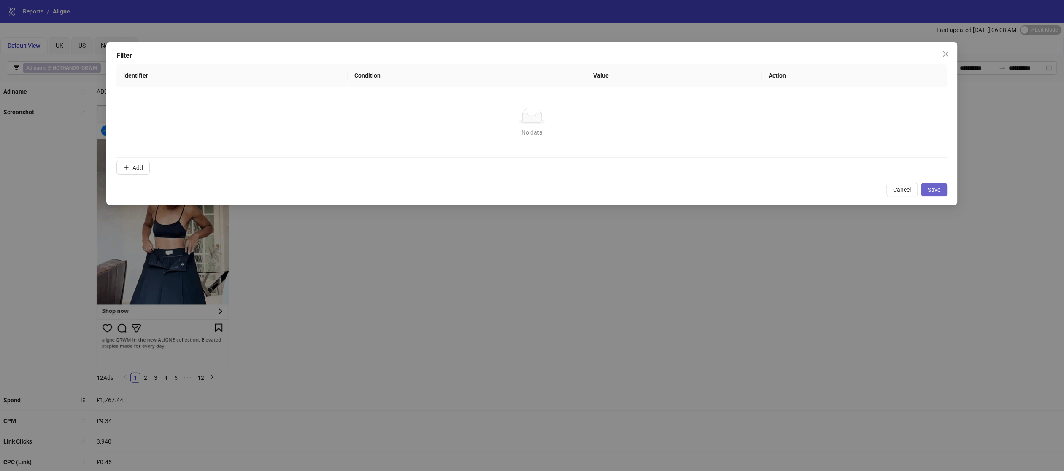
click at [927, 187] on button "Save" at bounding box center [934, 189] width 26 height 13
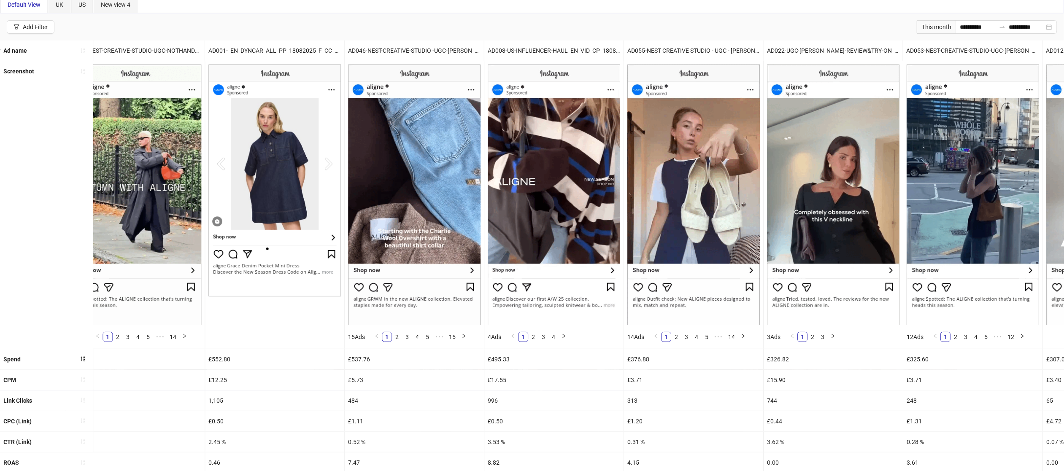
scroll to position [120, 0]
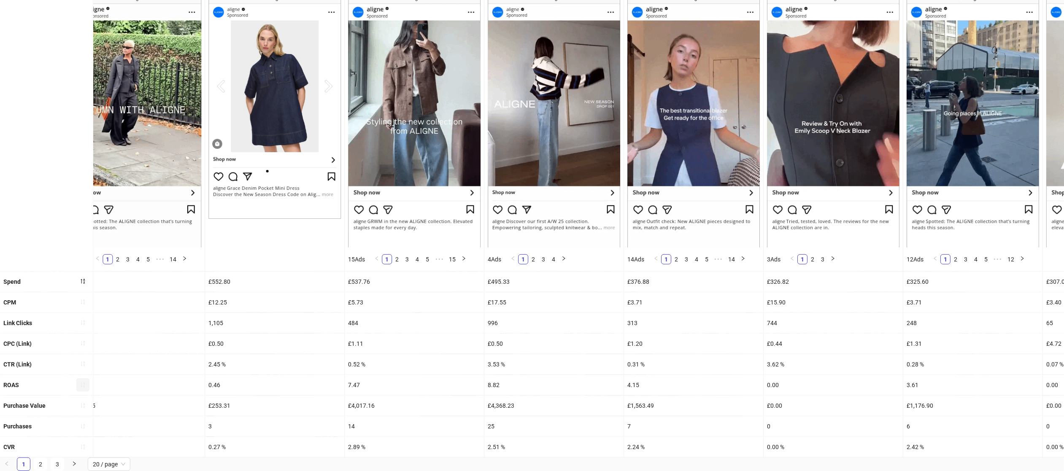
click at [85, 385] on icon "sort-ascending" at bounding box center [83, 385] width 6 height 6
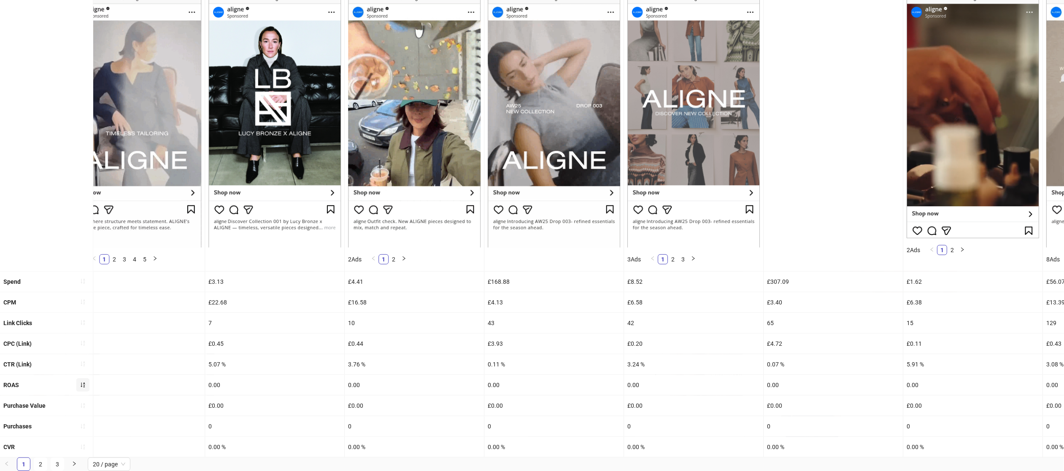
click at [85, 382] on icon "sort-ascending" at bounding box center [83, 385] width 6 height 6
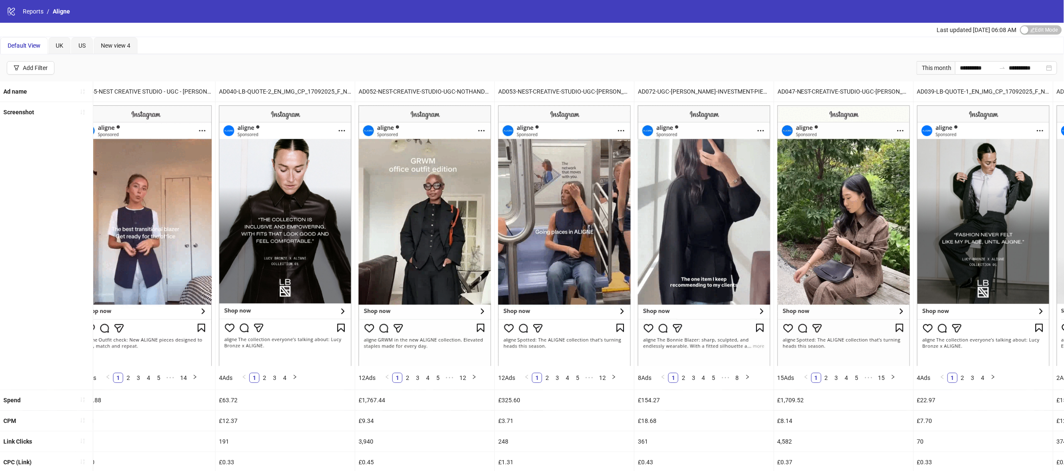
scroll to position [0, 1824]
